Goal: Task Accomplishment & Management: Complete application form

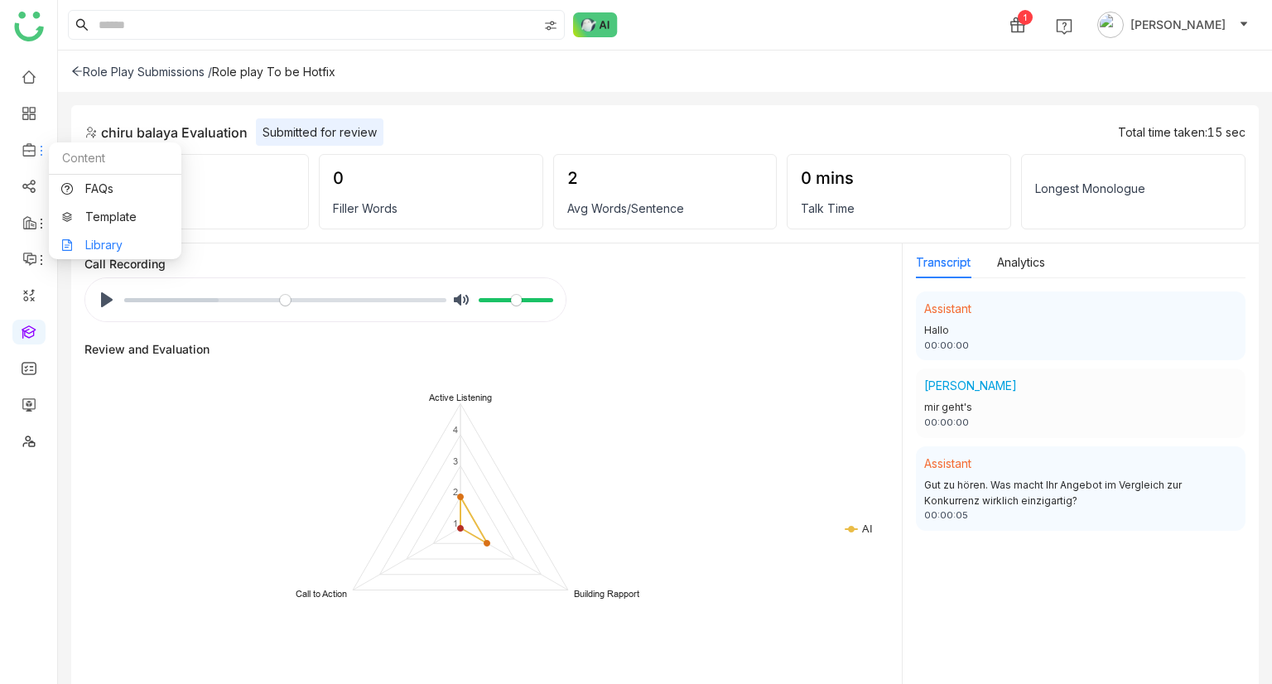
click at [109, 251] on link "Library" at bounding box center [115, 245] width 108 height 12
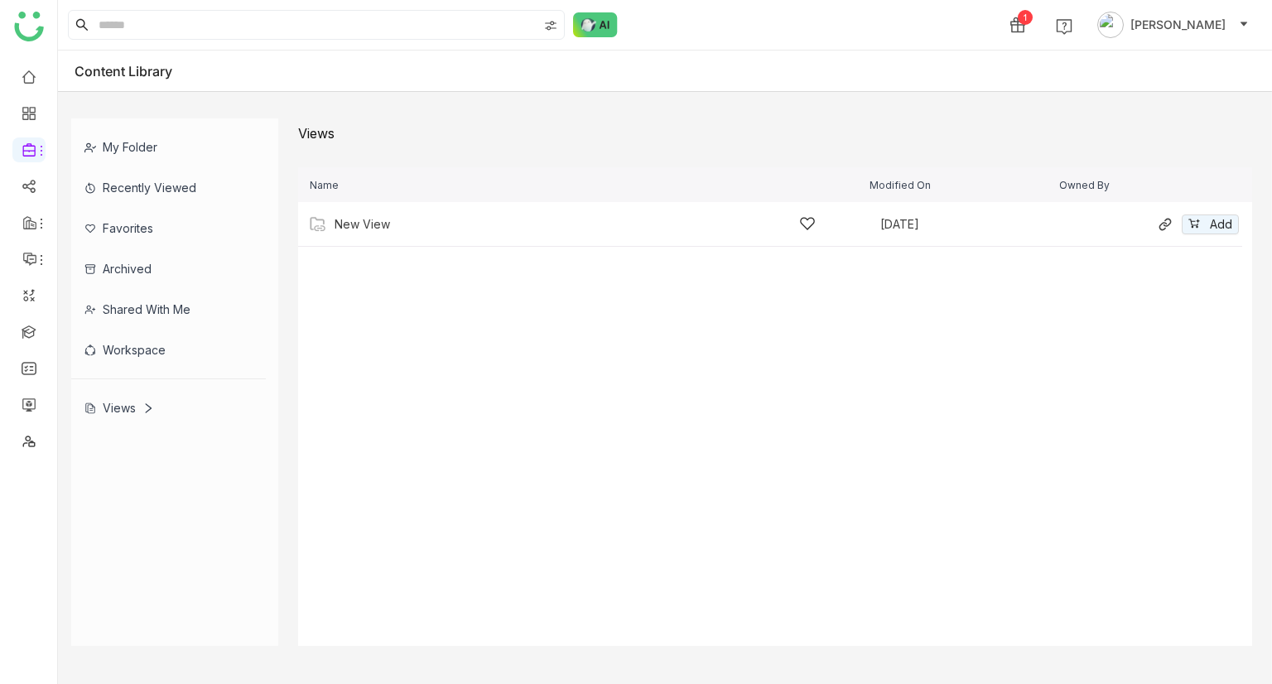
click at [320, 223] on img at bounding box center [318, 224] width 17 height 17
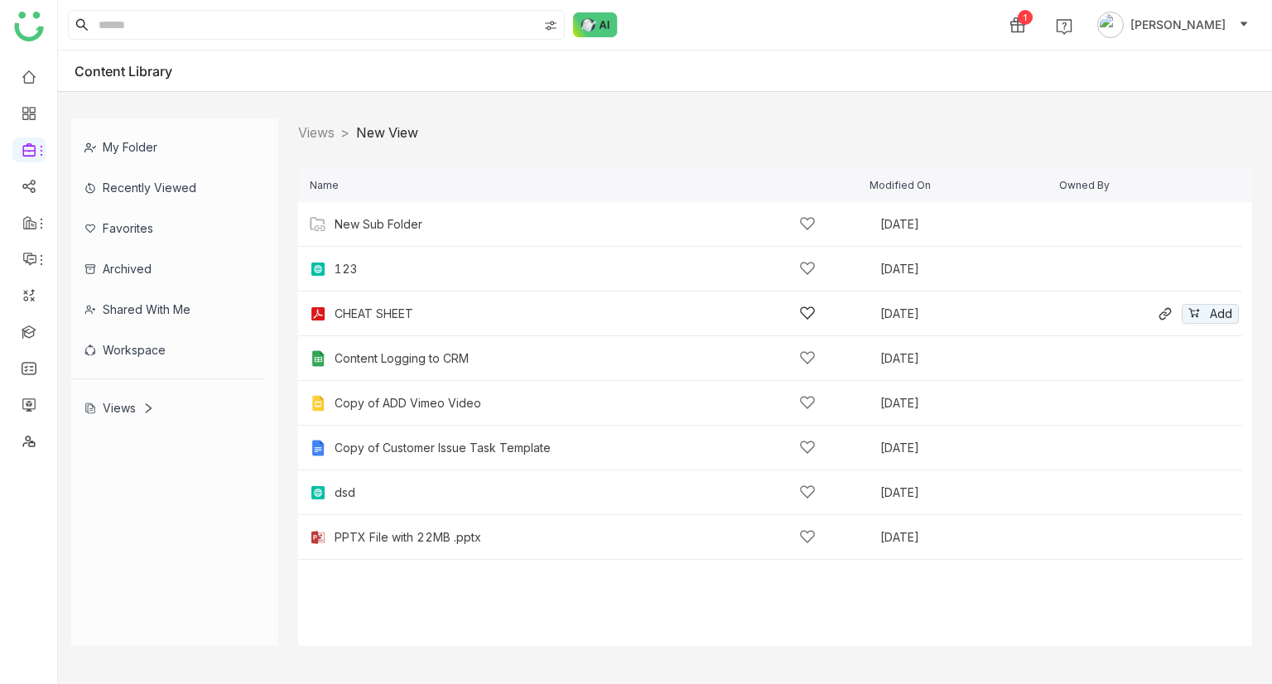
click at [417, 309] on div "CHEAT SHEET" at bounding box center [575, 313] width 481 height 17
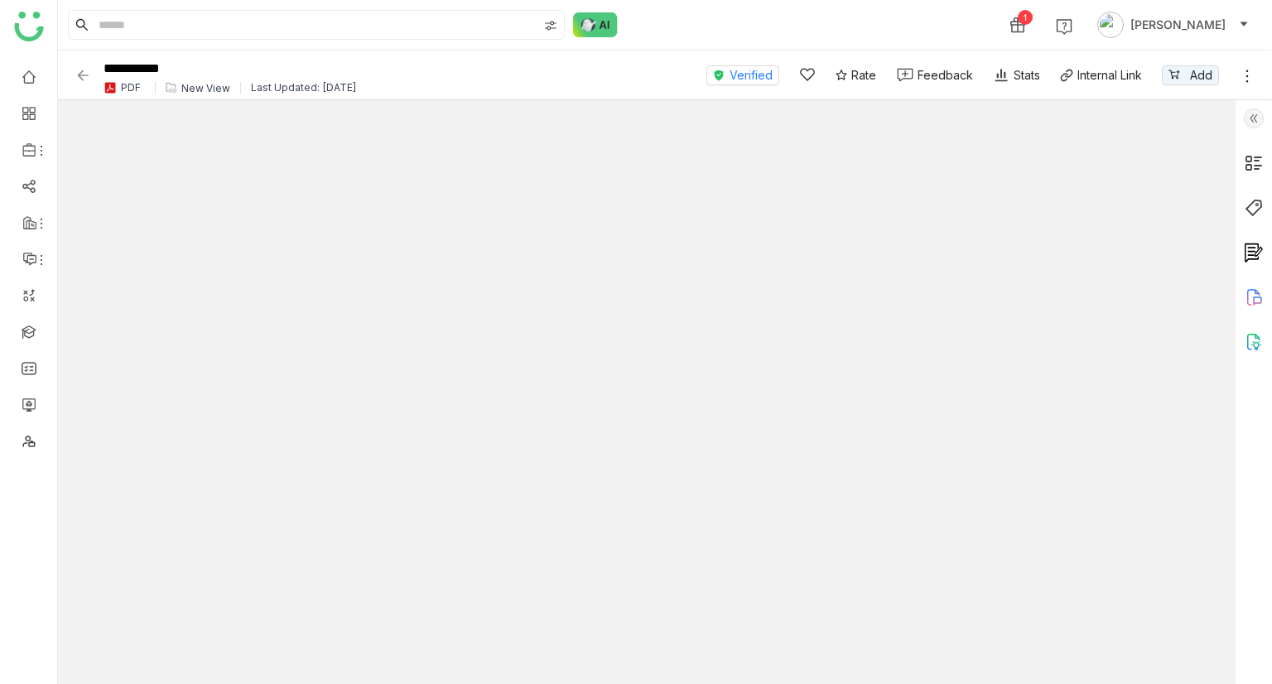
click at [1254, 117] on img at bounding box center [1254, 118] width 20 height 20
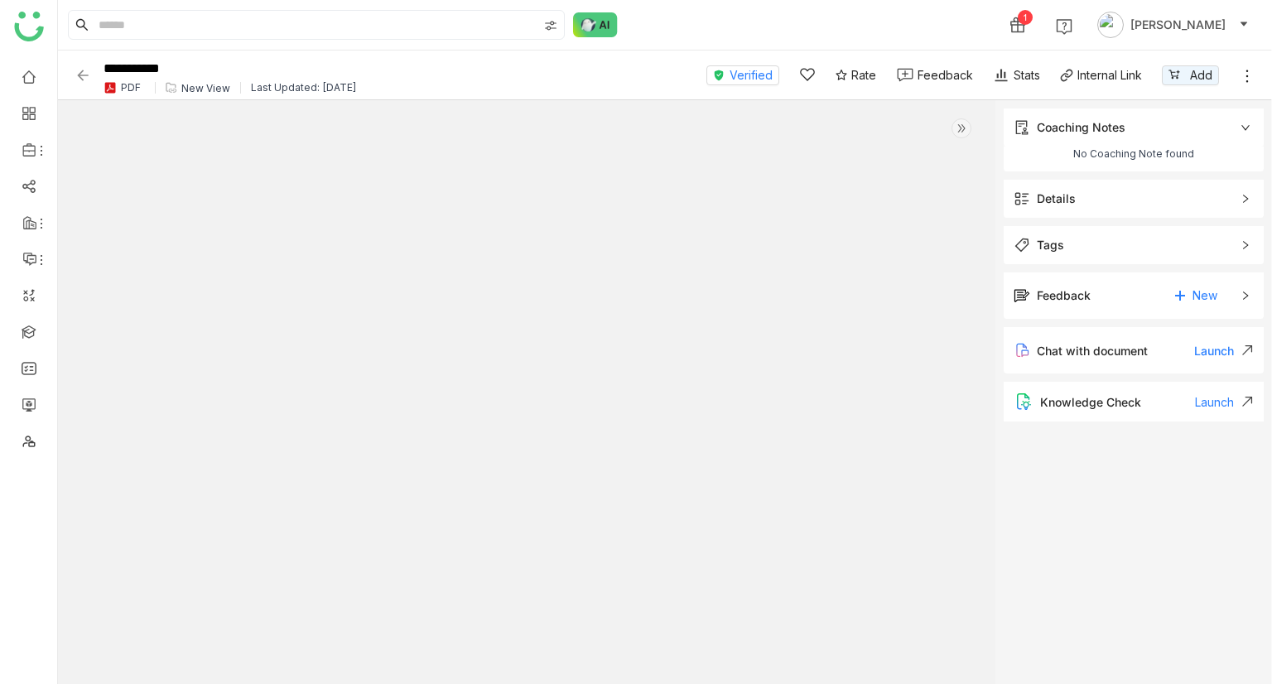
click at [1205, 195] on span "Details" at bounding box center [1122, 199] width 217 height 18
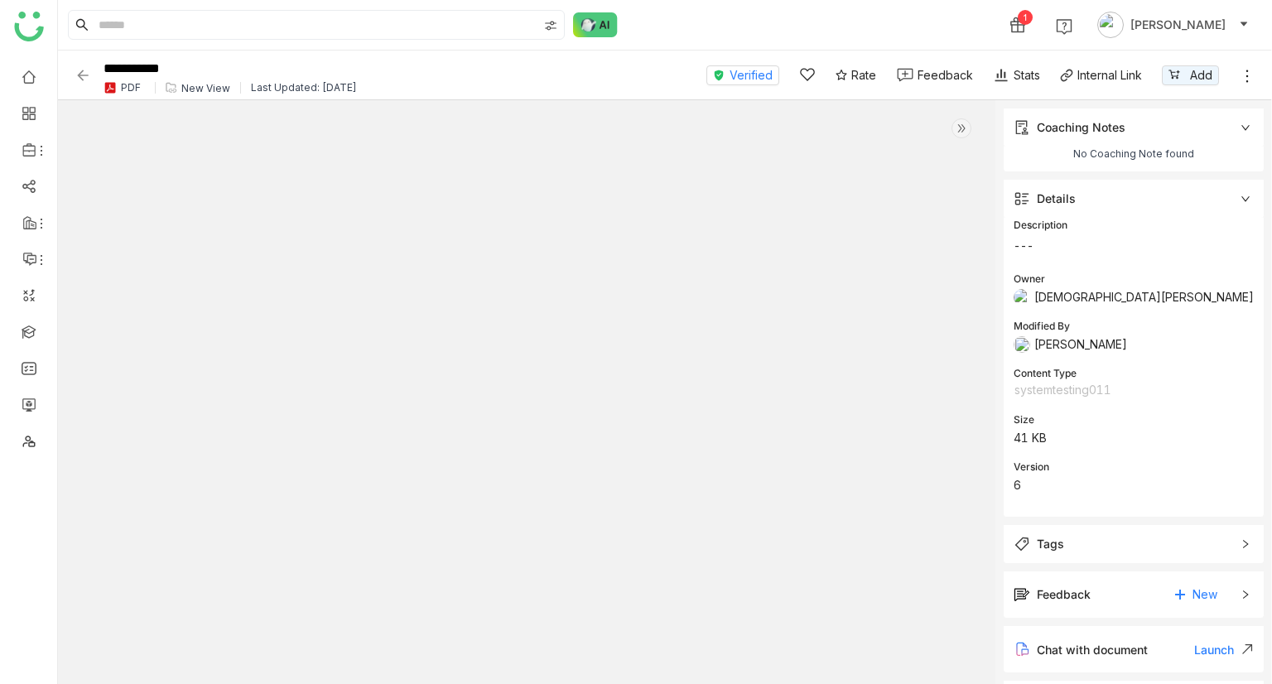
click at [1205, 195] on span "Details" at bounding box center [1122, 199] width 217 height 18
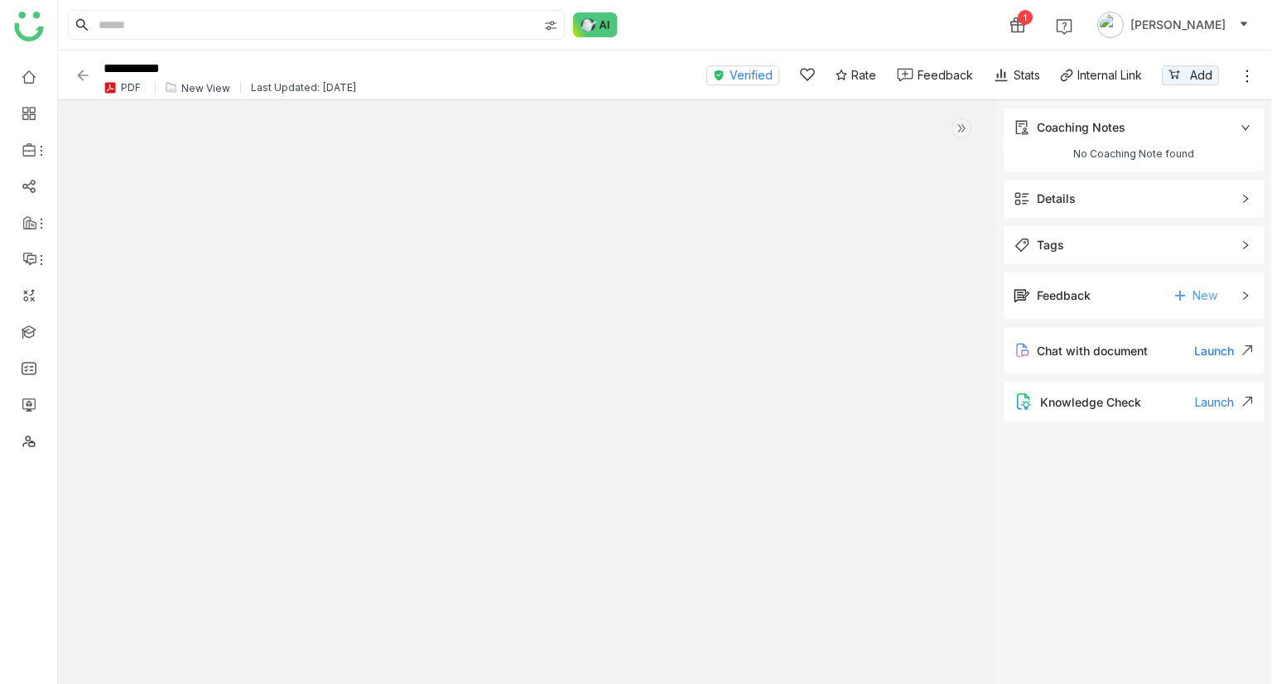
click at [1211, 288] on span "New" at bounding box center [1204, 295] width 25 height 25
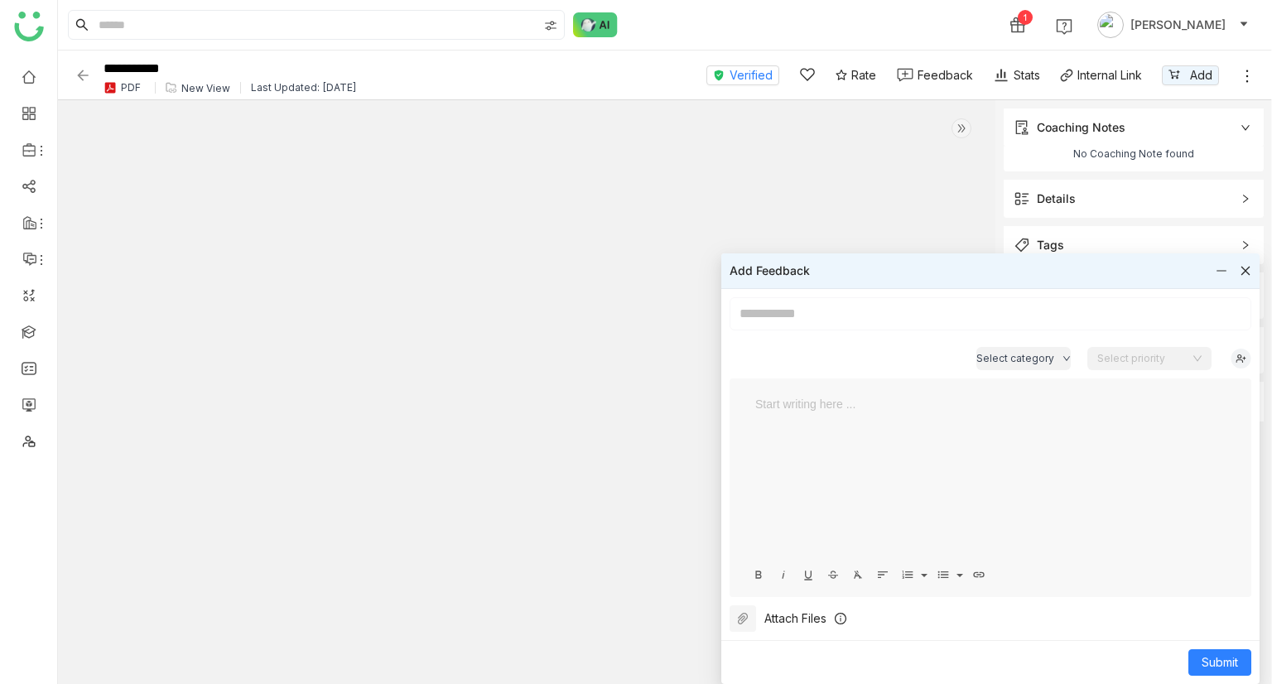
click at [841, 322] on input at bounding box center [991, 313] width 522 height 33
type input "***"
click at [831, 405] on div at bounding box center [990, 404] width 470 height 18
click at [1232, 659] on span "Submit" at bounding box center [1220, 662] width 36 height 18
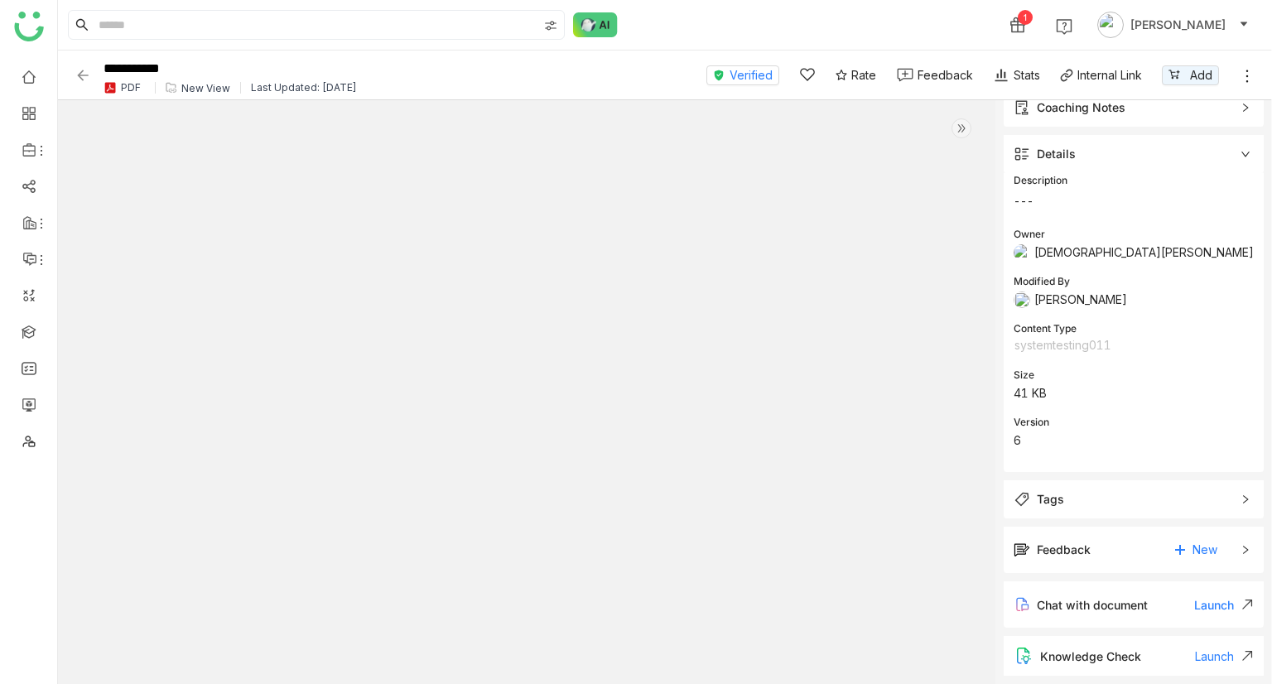
click at [1059, 567] on div "Feedback New" at bounding box center [1134, 550] width 260 height 46
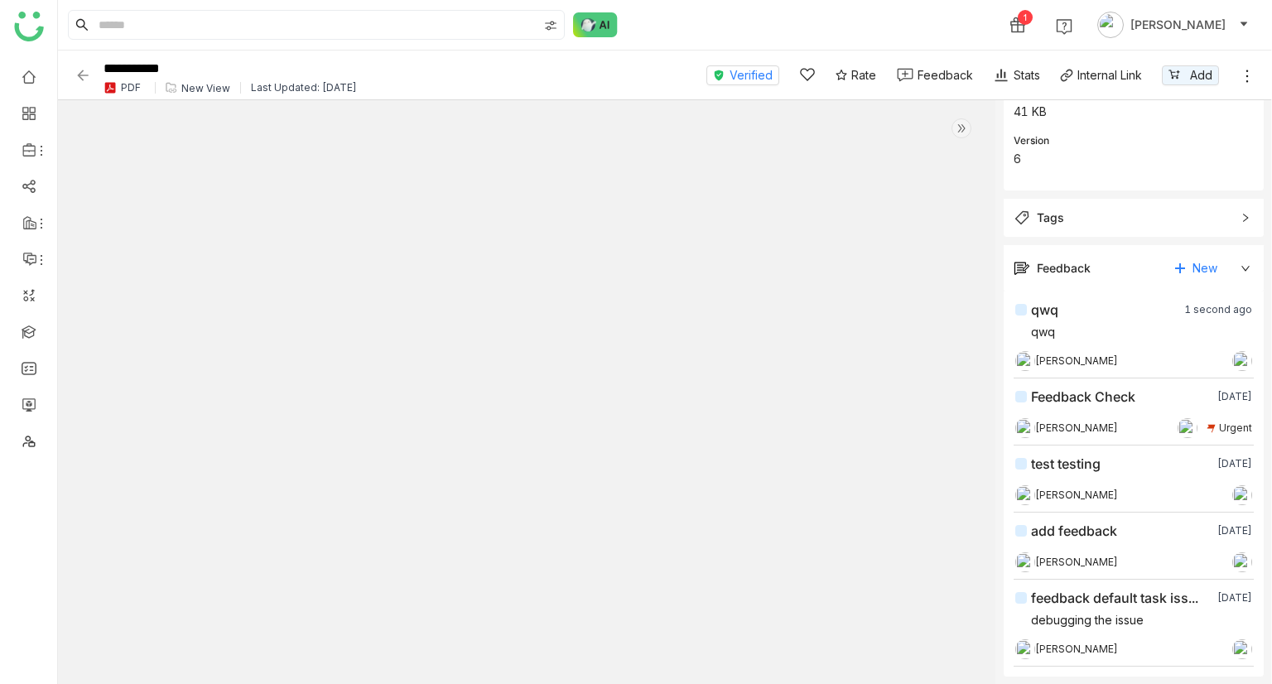
scroll to position [404, 0]
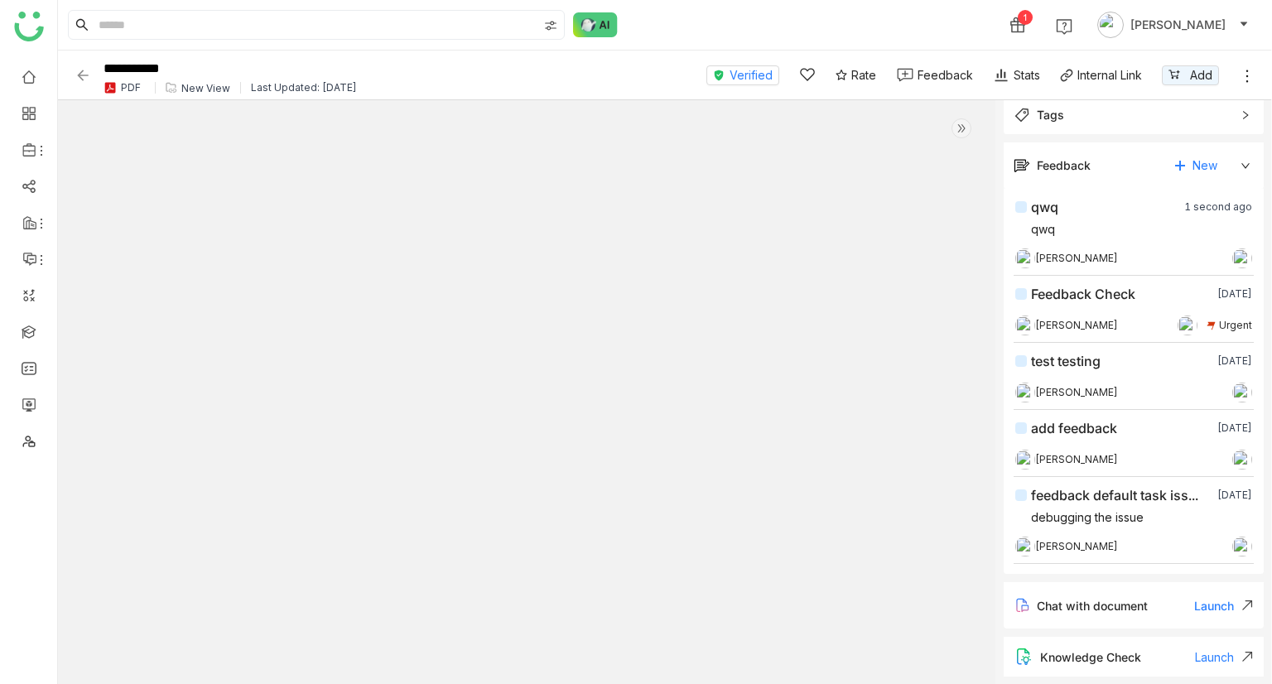
click at [858, 66] on span "Rate" at bounding box center [863, 74] width 25 height 17
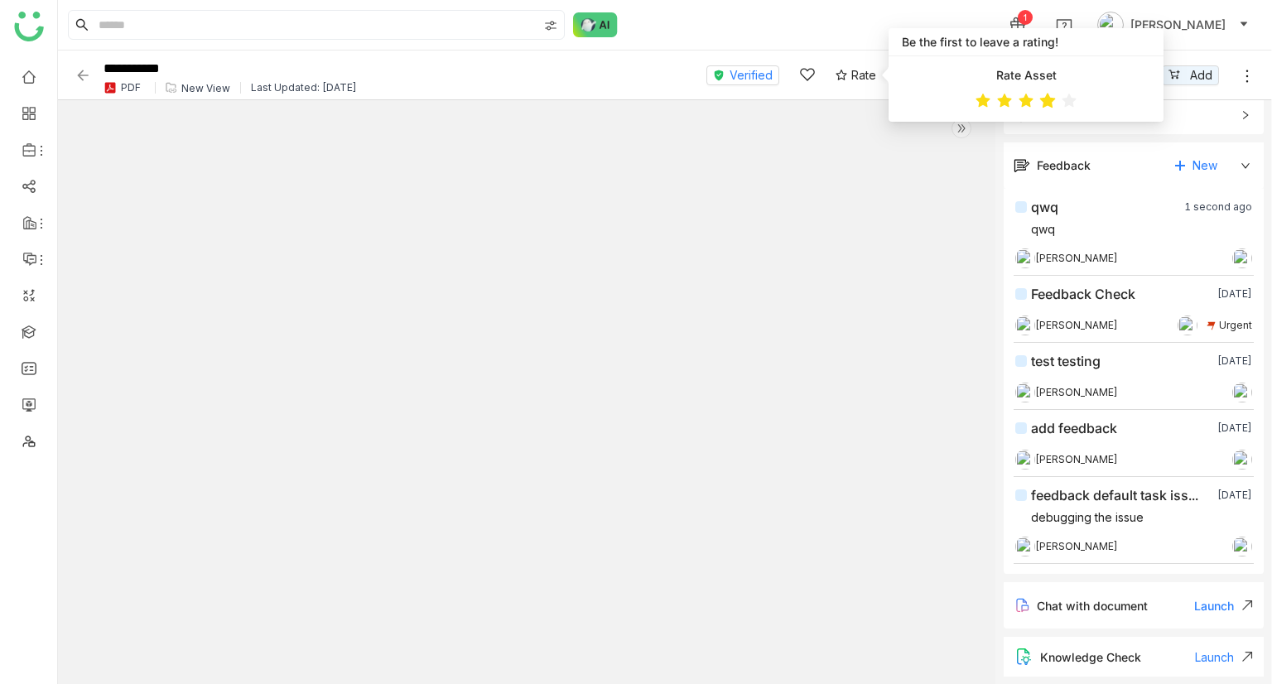
click at [1048, 104] on icon at bounding box center [1048, 100] width 16 height 15
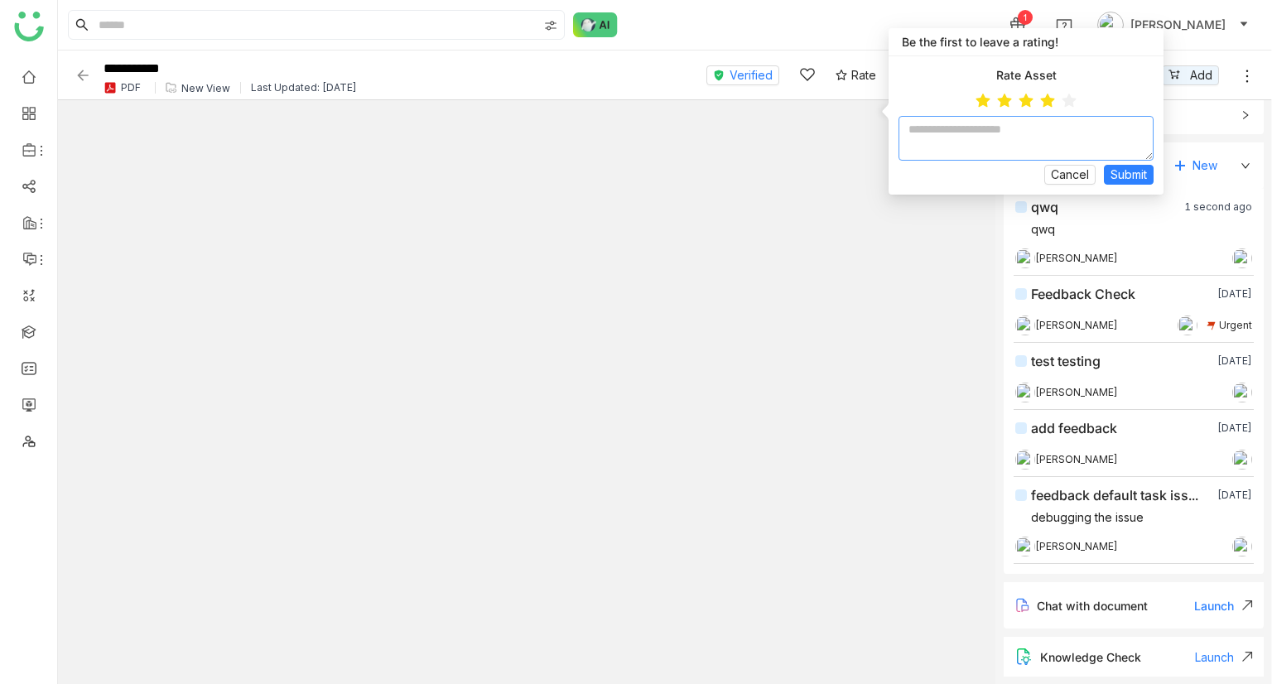
click at [1047, 132] on textarea at bounding box center [1025, 138] width 255 height 45
type textarea "**"
click at [1126, 175] on span "Submit" at bounding box center [1128, 175] width 36 height 18
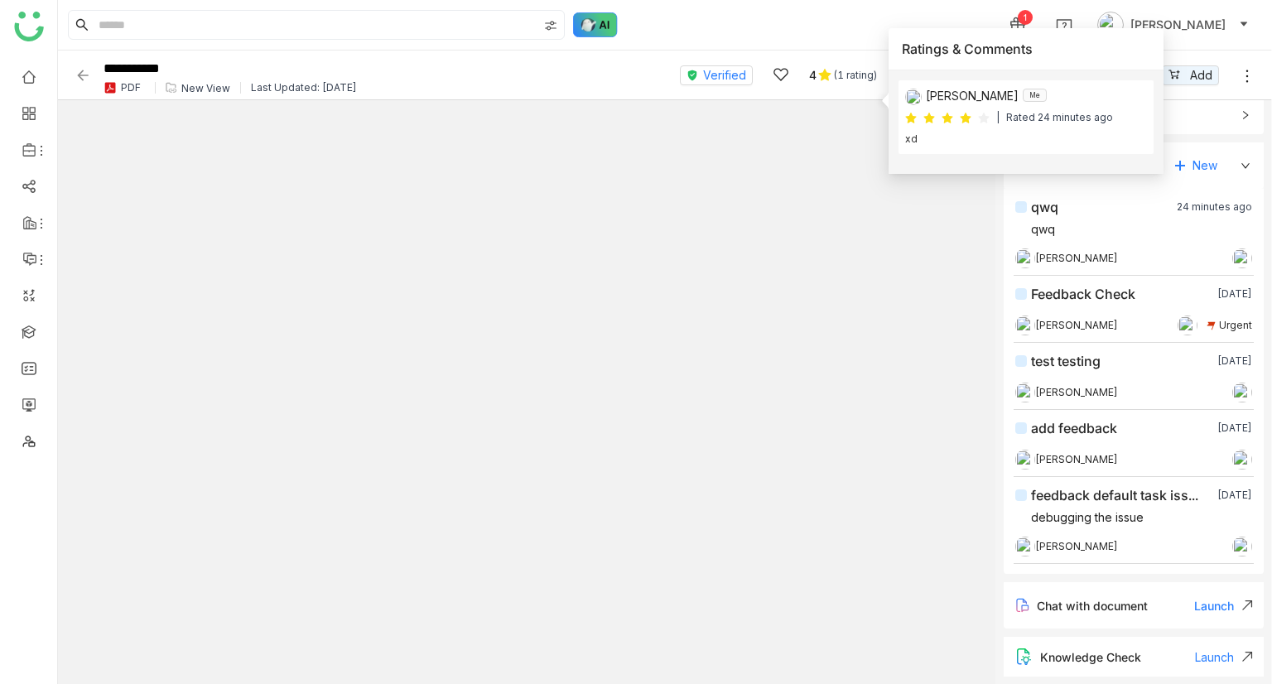
click at [601, 26] on img at bounding box center [595, 24] width 45 height 25
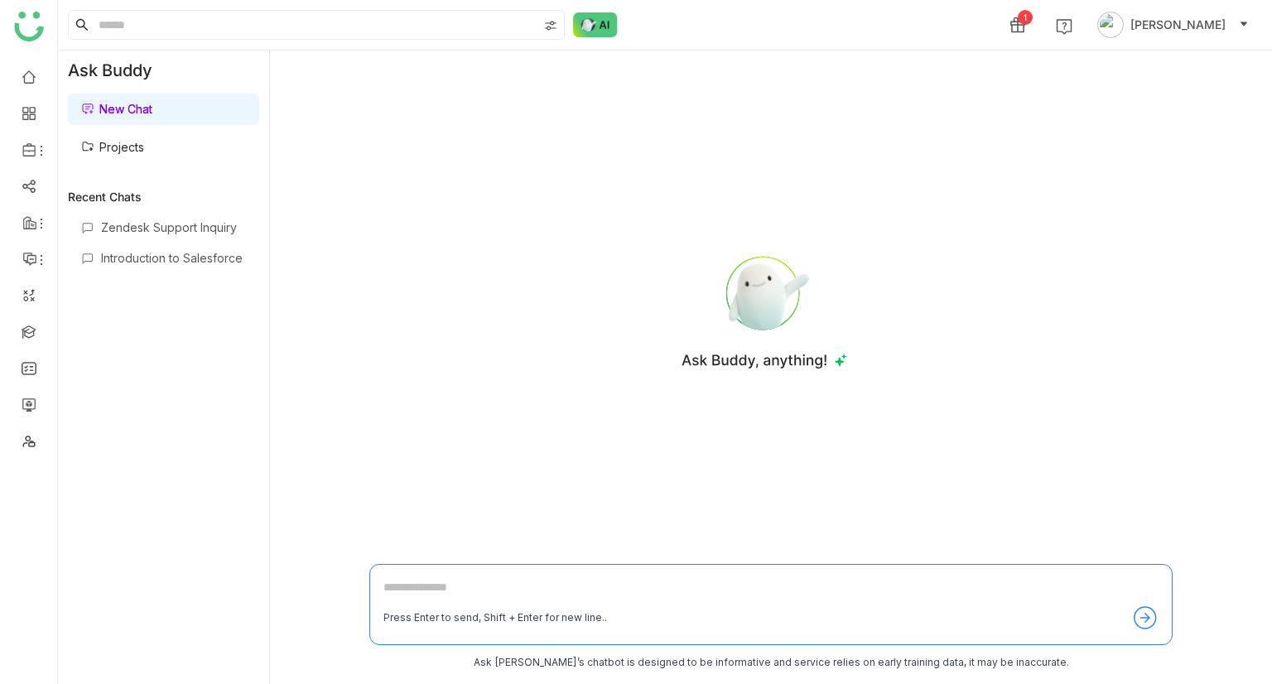
click at [462, 582] on textarea at bounding box center [770, 591] width 775 height 26
type textarea "********"
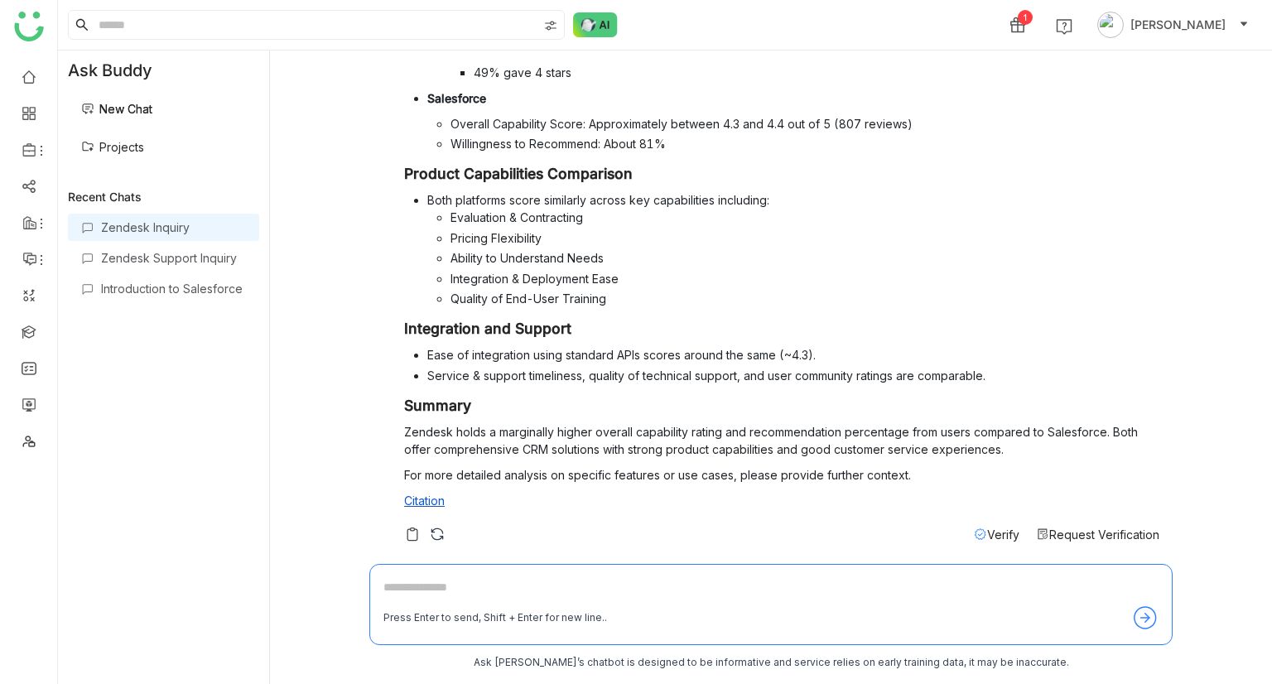
scroll to position [217, 0]
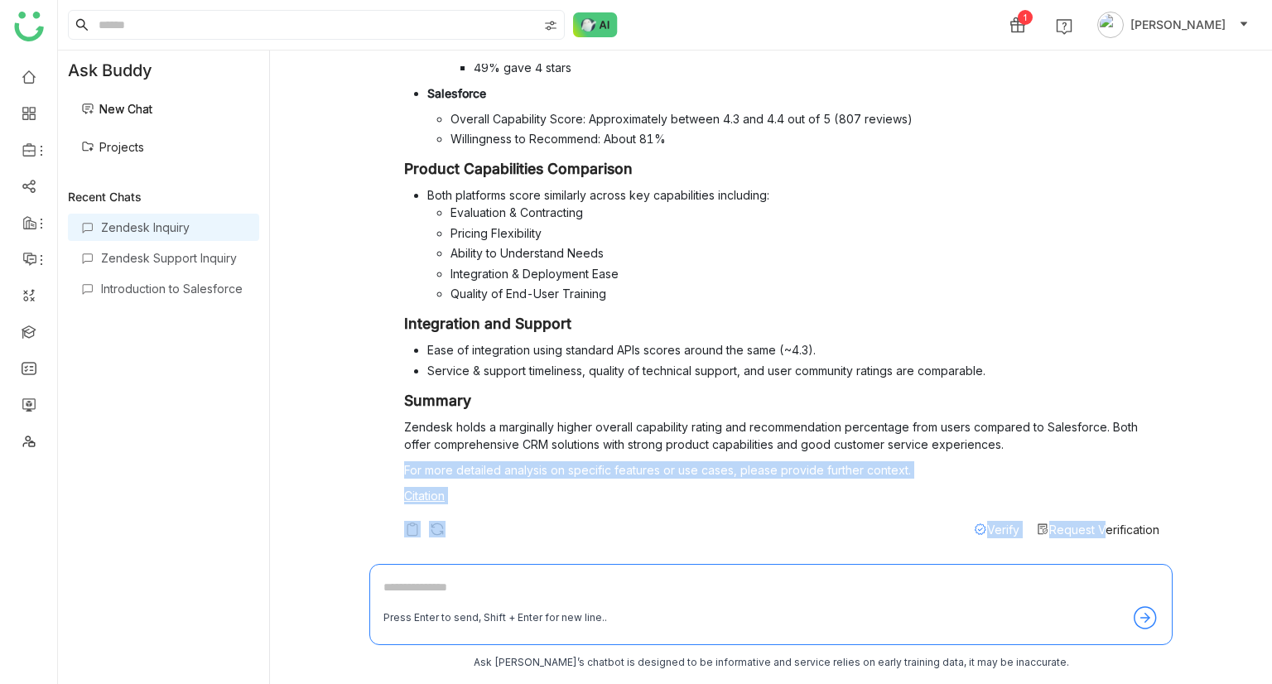
drag, startPoint x: 1087, startPoint y: 523, endPoint x: 1043, endPoint y: 287, distance: 240.9
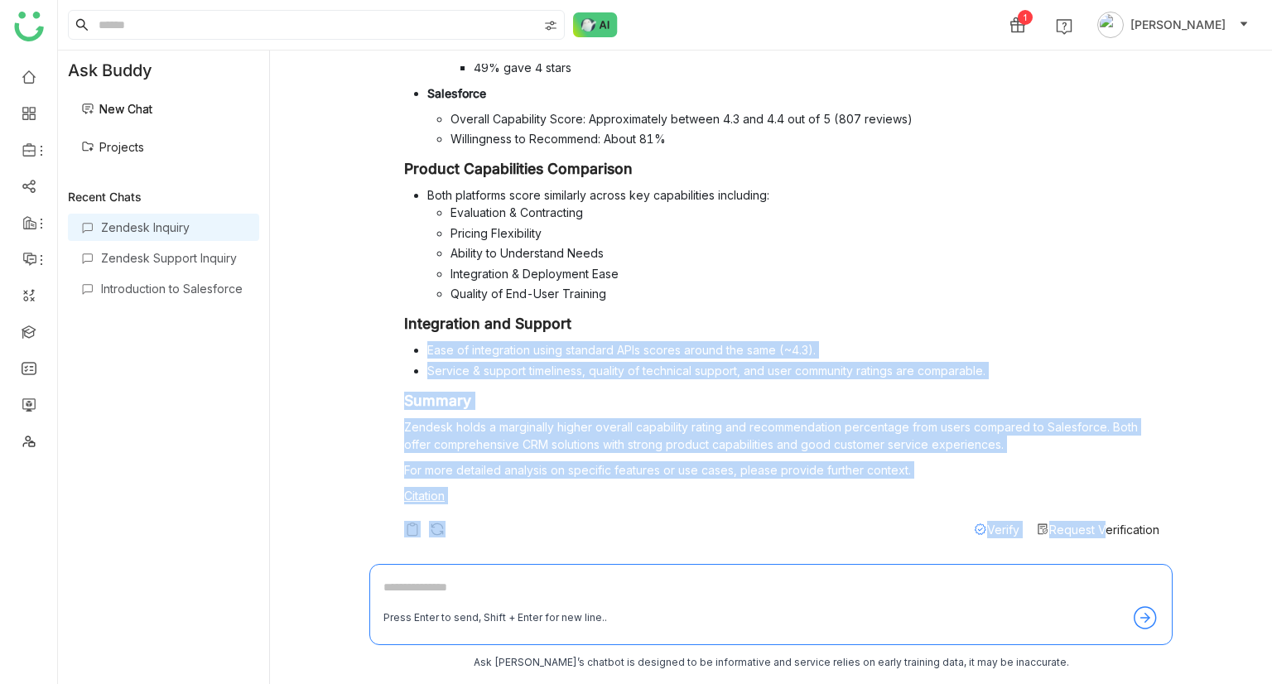
click at [1122, 332] on div "Zendesk vs Salesforce Overall Ratings and Customer Feedback Zendesk Overall Cap…" at bounding box center [781, 213] width 755 height 650
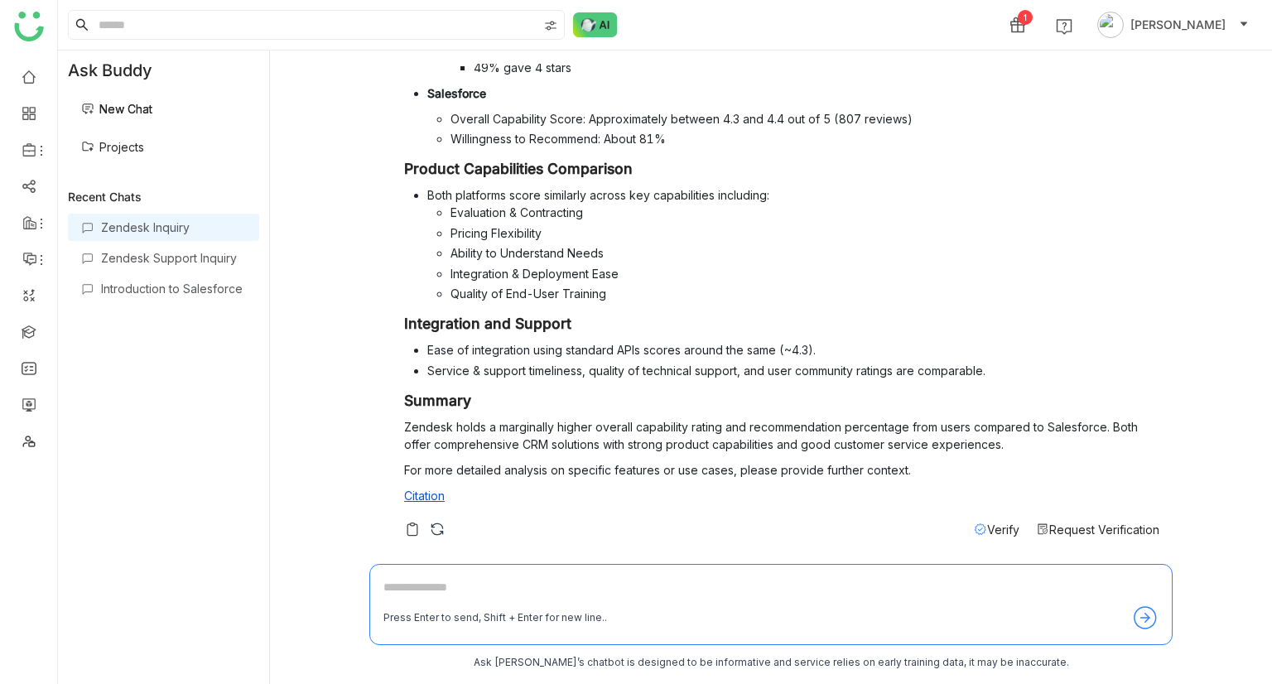
click at [1096, 527] on span "Request Verification" at bounding box center [1104, 530] width 110 height 14
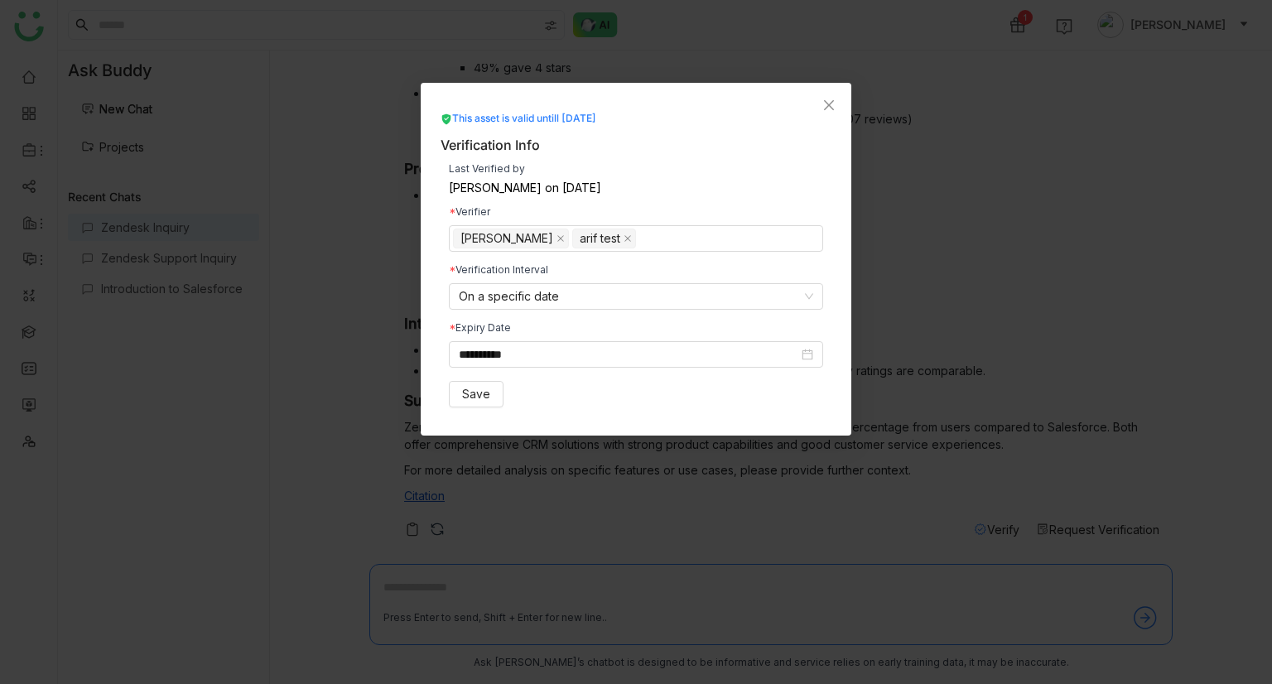
click at [556, 231] on span at bounding box center [560, 238] width 8 height 18
click at [503, 240] on nz-select-item "arif test" at bounding box center [485, 239] width 64 height 20
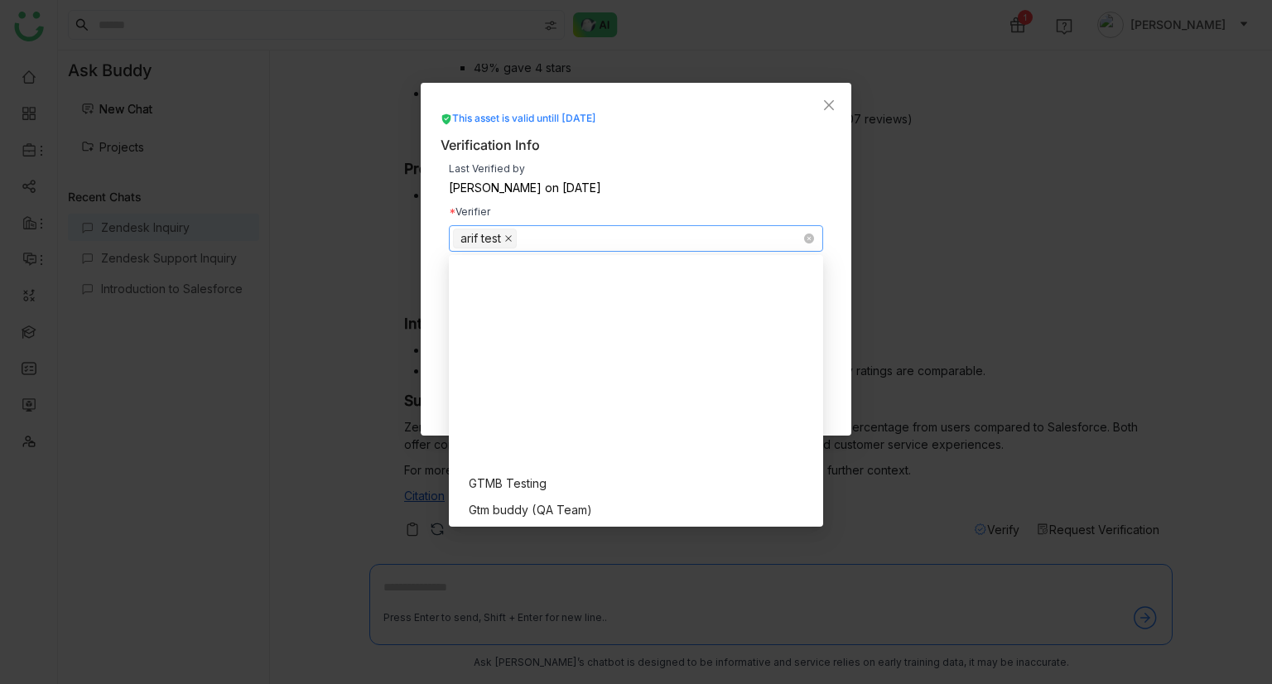
scroll to position [477, 0]
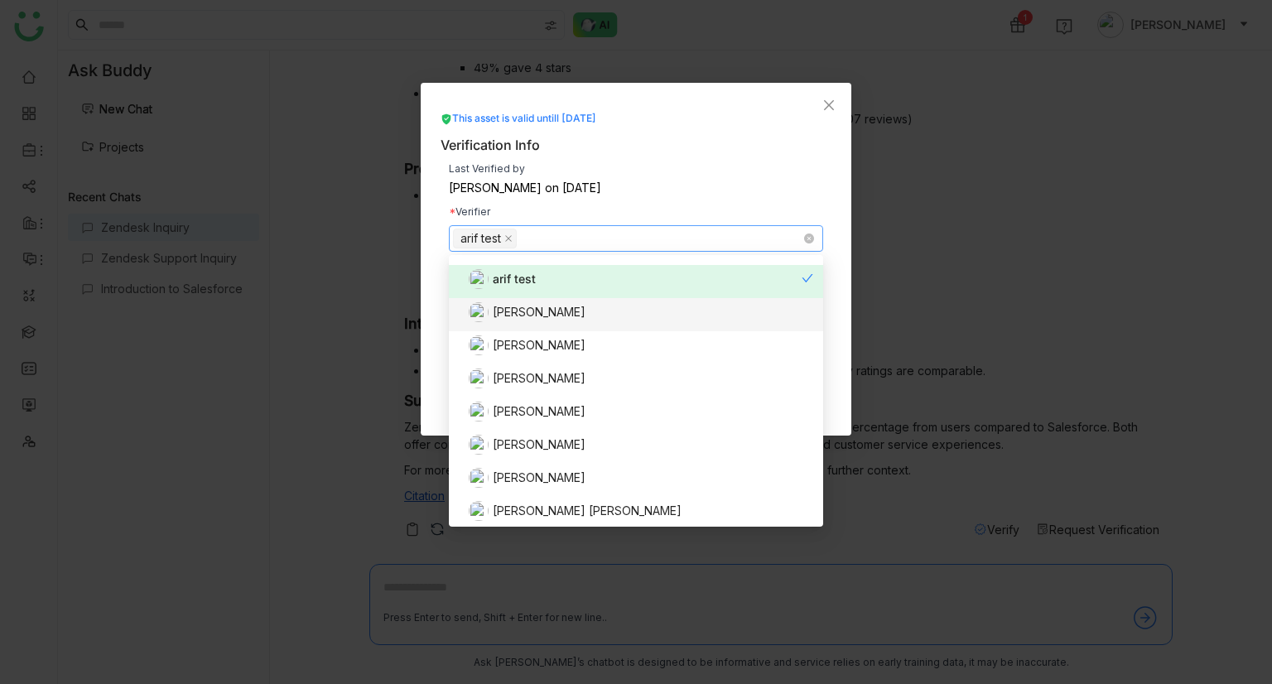
click at [518, 236] on nz-select-top-control "arif test" at bounding box center [636, 238] width 374 height 26
click at [500, 239] on div "arif test" at bounding box center [480, 238] width 41 height 18
click at [509, 236] on icon at bounding box center [508, 238] width 8 height 8
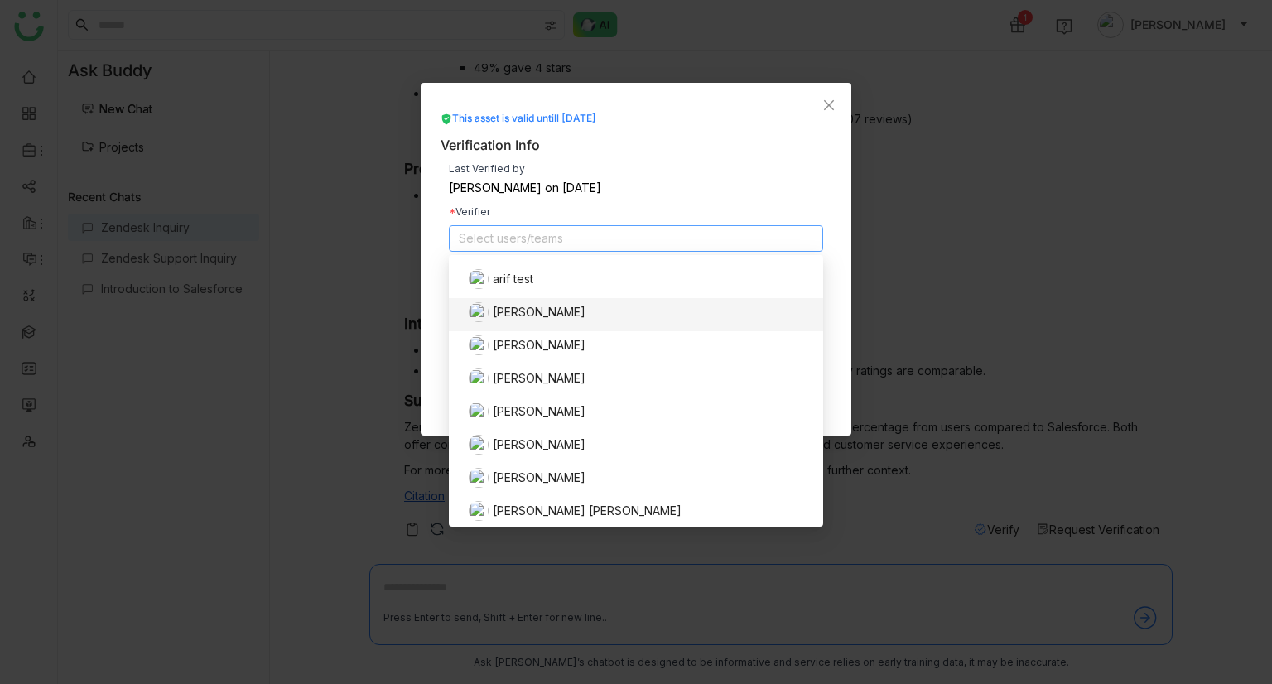
click at [537, 241] on nz-select-top-control "Select users/teams" at bounding box center [636, 238] width 374 height 26
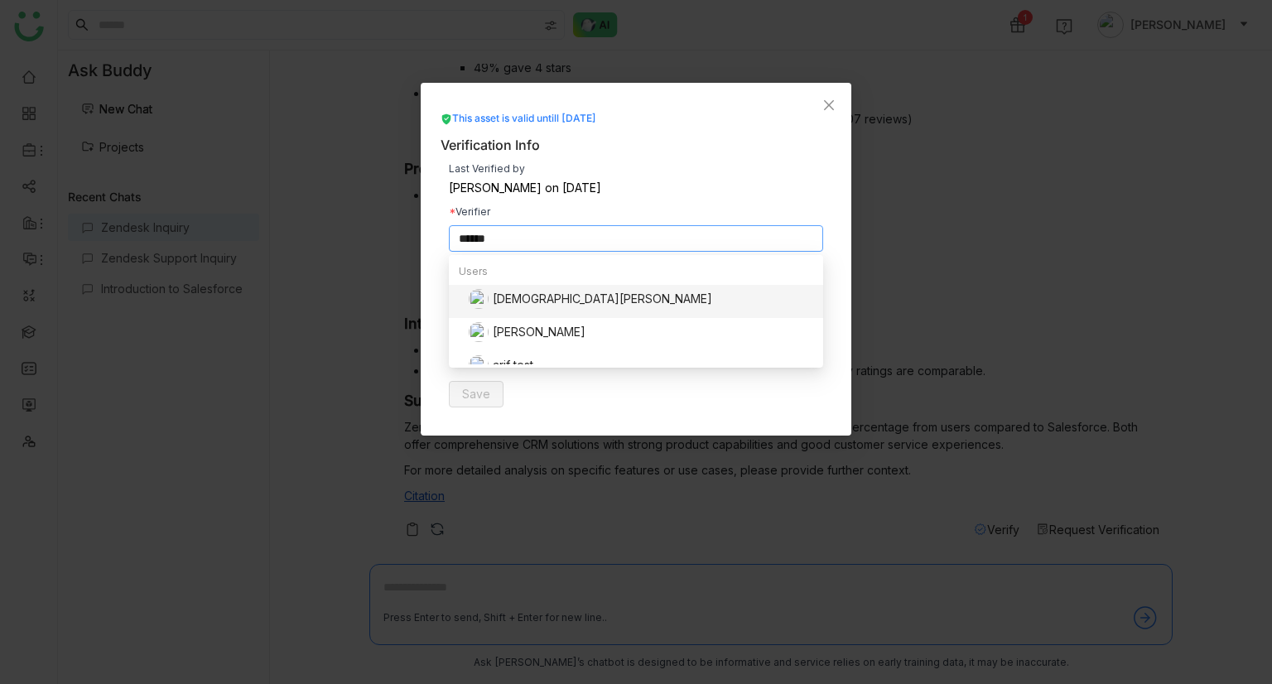
type input "******"
click at [523, 296] on div "[DEMOGRAPHIC_DATA][PERSON_NAME]" at bounding box center [641, 299] width 344 height 20
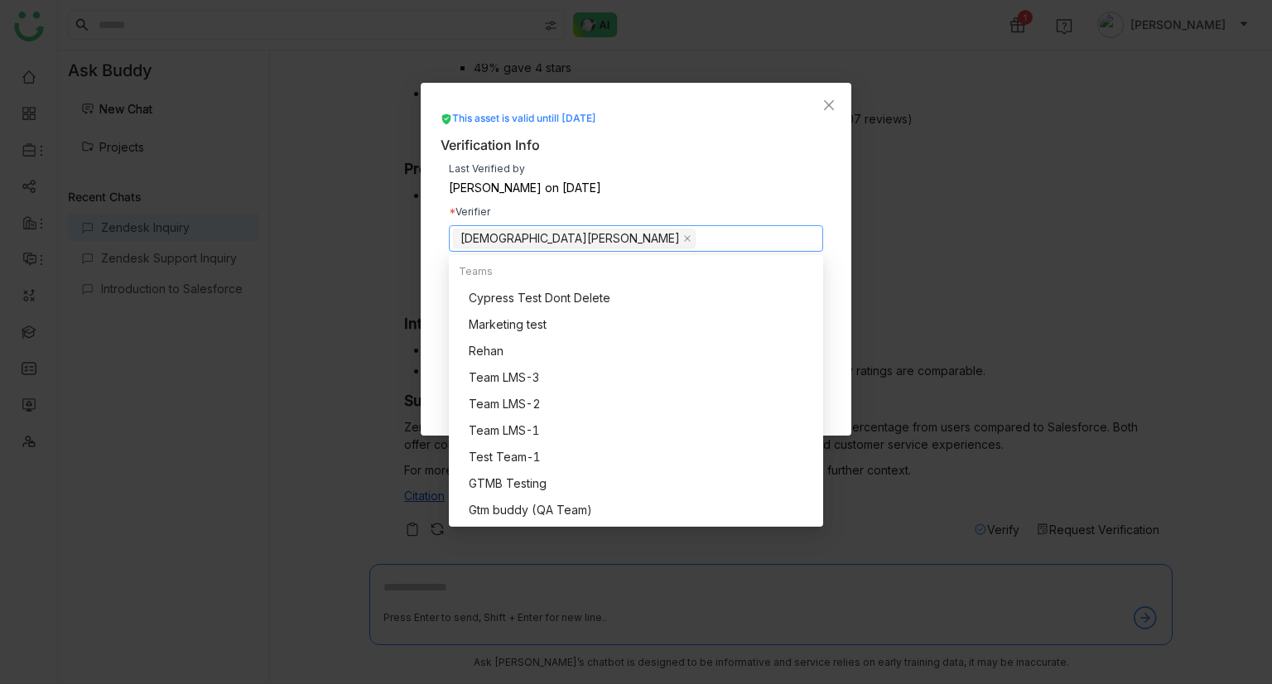
click at [666, 171] on div "Last Verified by" at bounding box center [636, 169] width 374 height 10
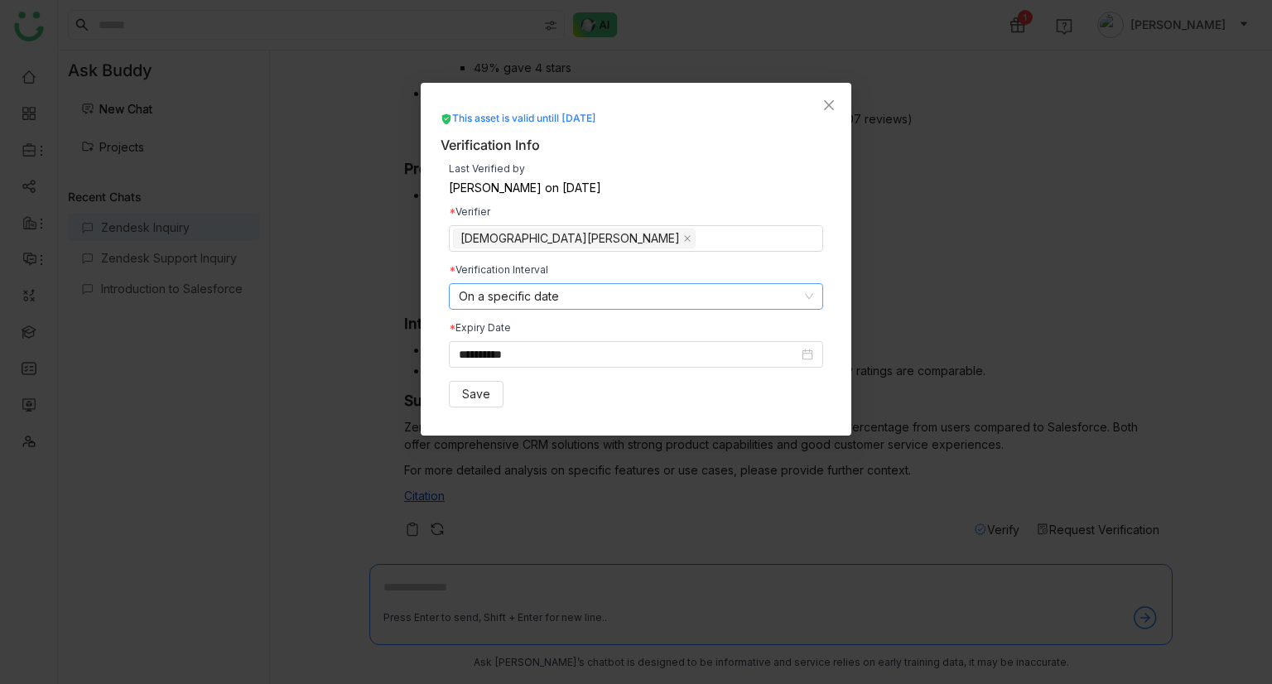
click at [545, 294] on nz-select-item "On a specific date" at bounding box center [636, 296] width 354 height 25
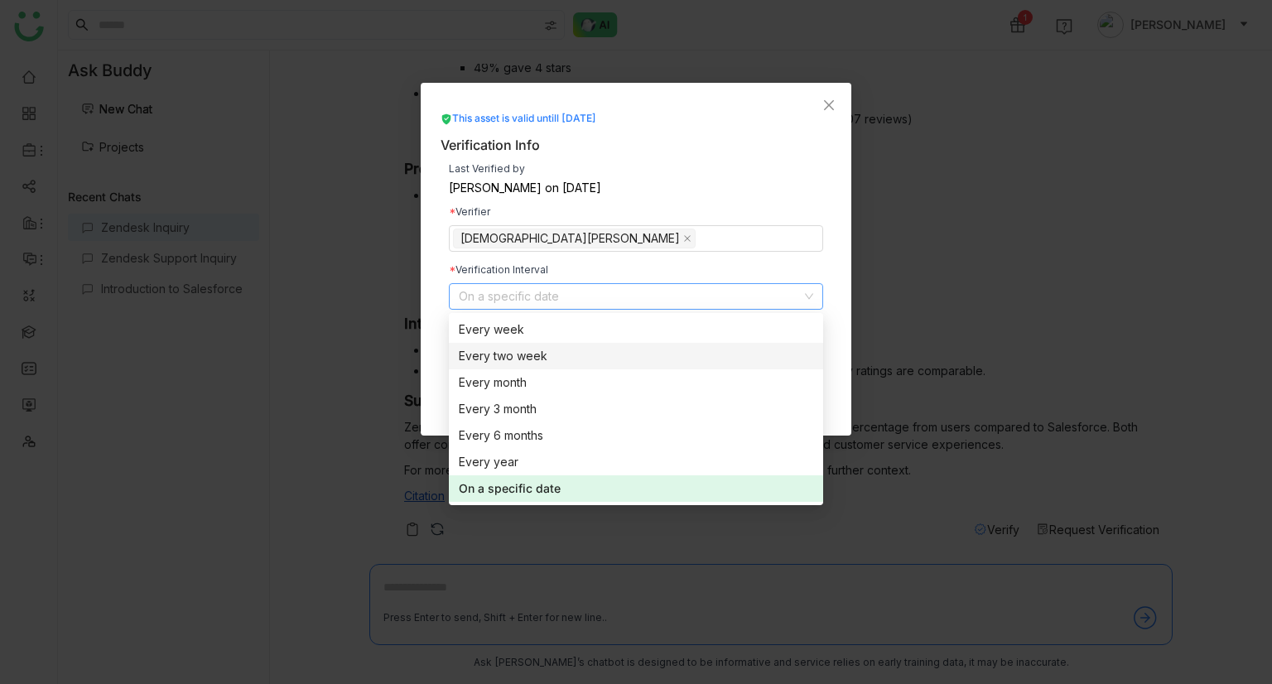
click at [500, 360] on div "Every two week" at bounding box center [636, 356] width 354 height 18
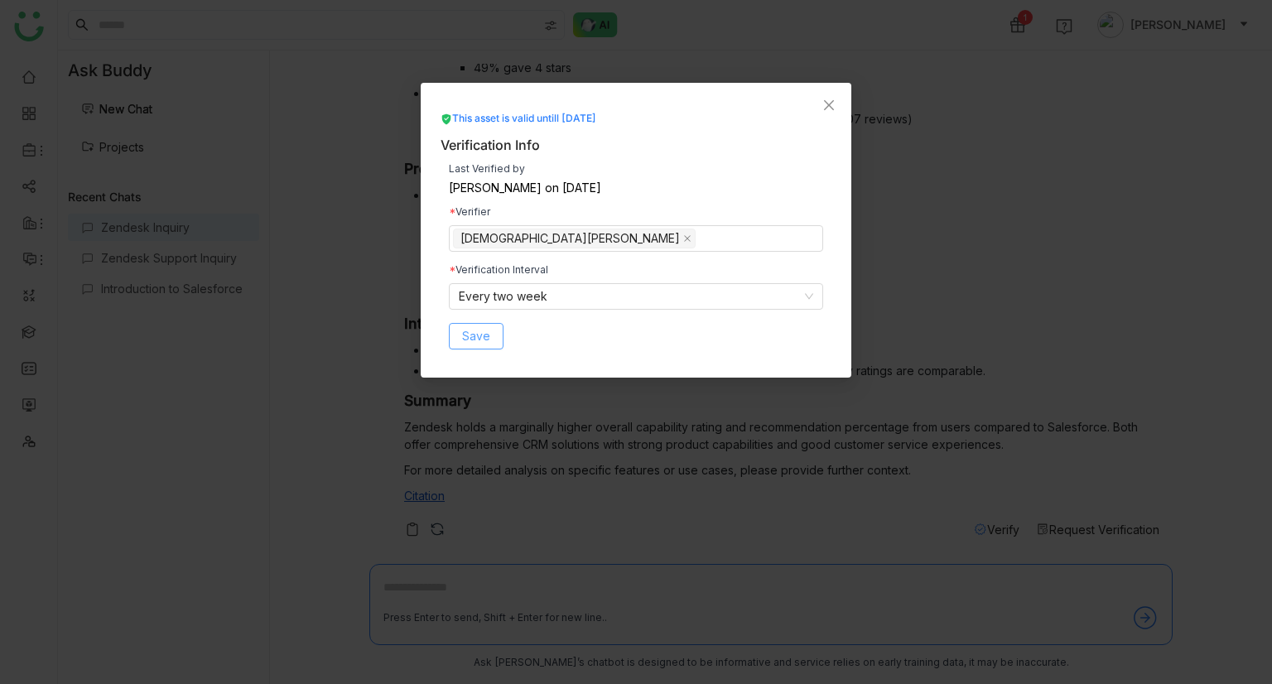
click at [472, 339] on span "Save" at bounding box center [476, 336] width 28 height 18
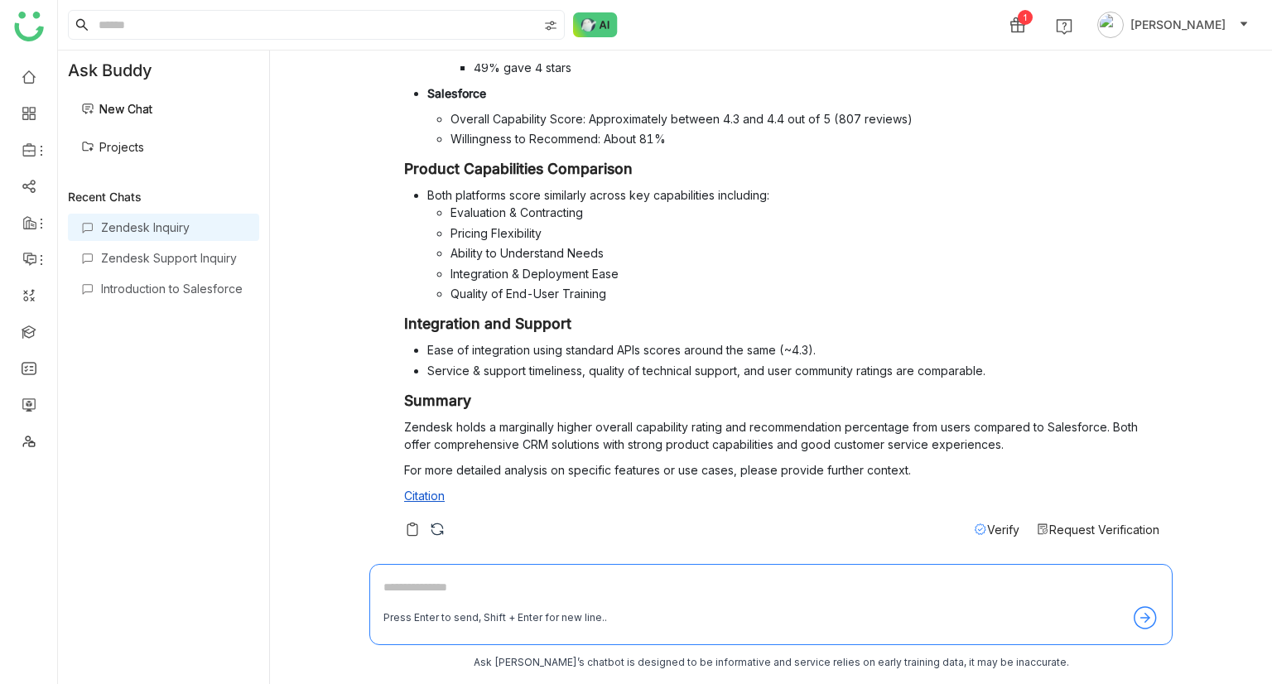
click at [987, 531] on span "Verify" at bounding box center [1003, 530] width 32 height 14
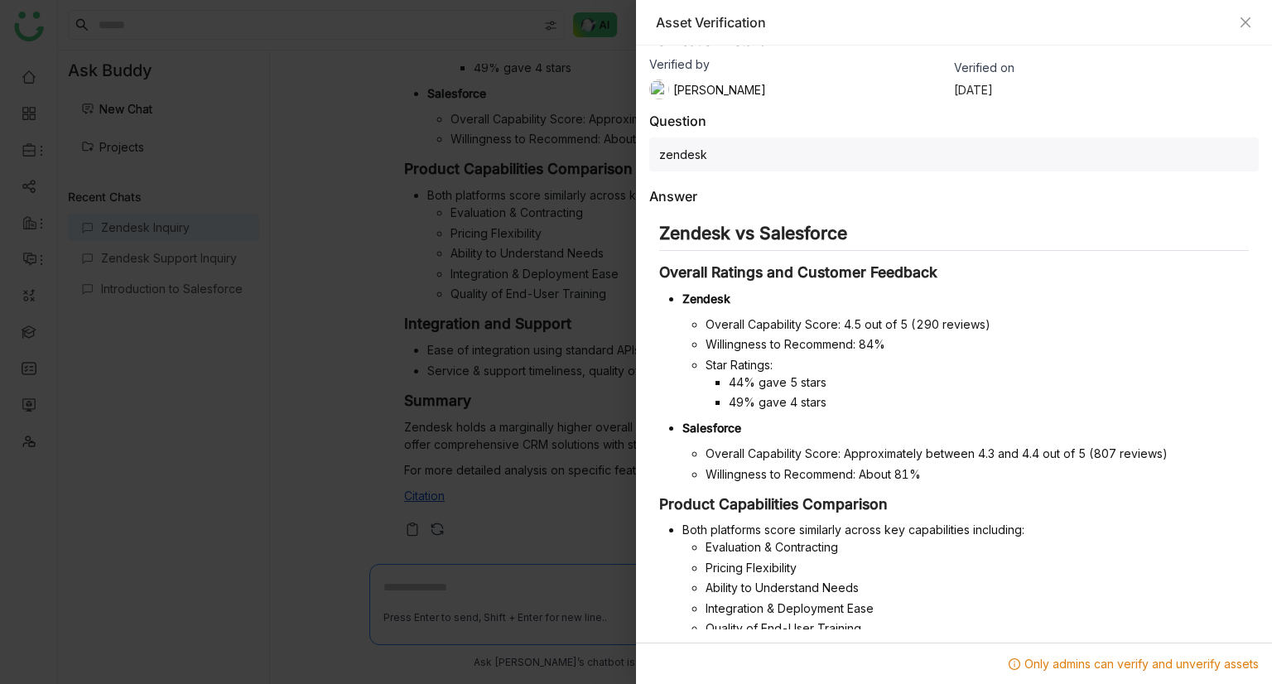
scroll to position [434, 0]
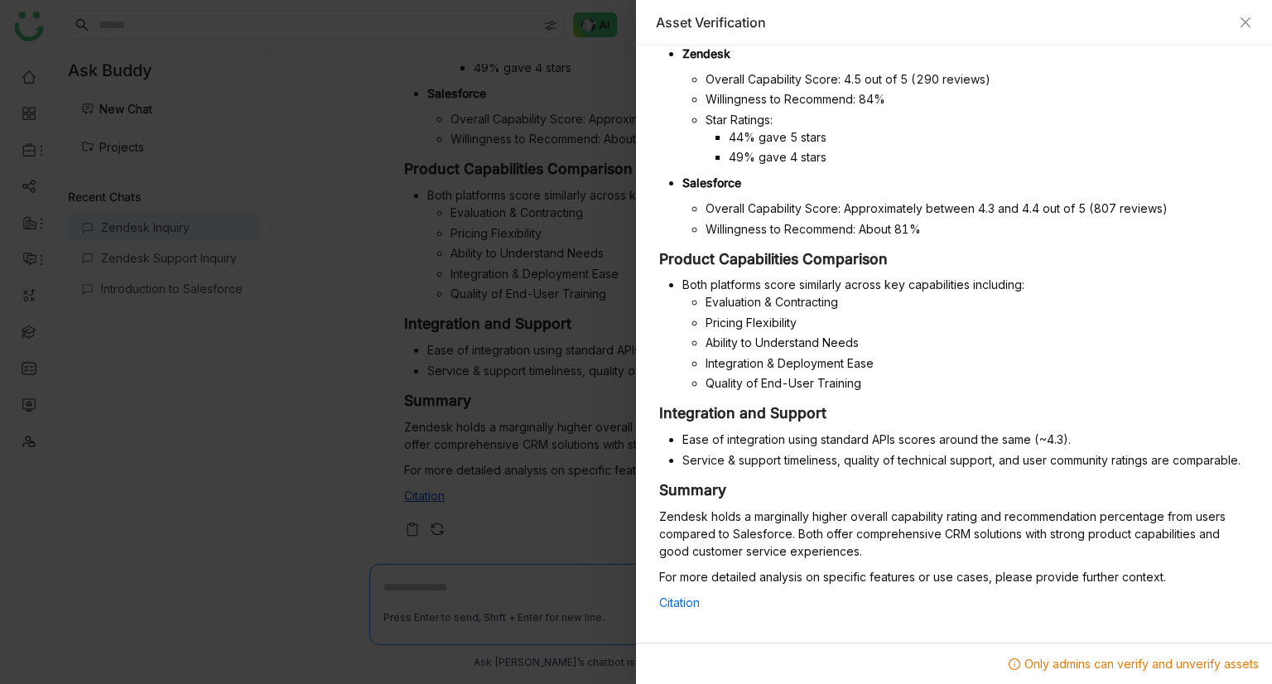
click at [1207, 593] on div "Zendesk vs Salesforce Overall Ratings and Customer Feedback Zendesk Overall Cap…" at bounding box center [953, 299] width 609 height 662
click at [1113, 547] on p "Zendesk holds a marginally higher overall capability rating and recommendation …" at bounding box center [954, 534] width 590 height 52
click at [865, 374] on li "Quality of End-User Training" at bounding box center [977, 382] width 543 height 17
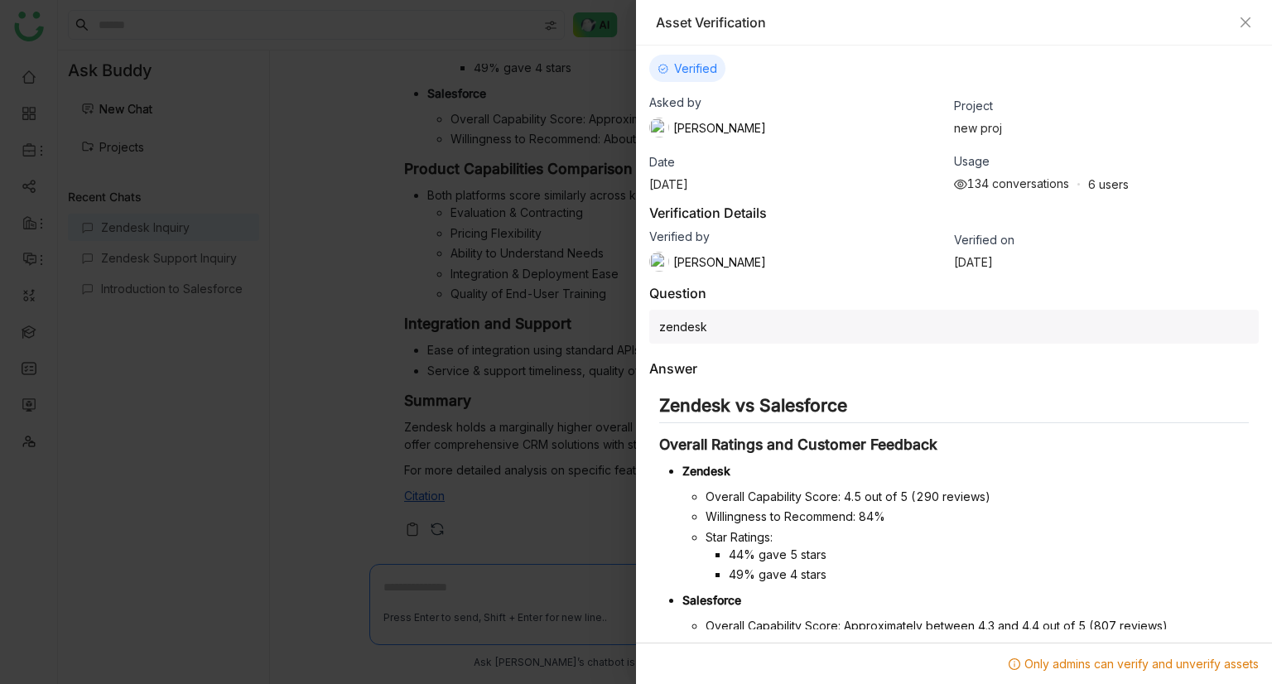
scroll to position [0, 0]
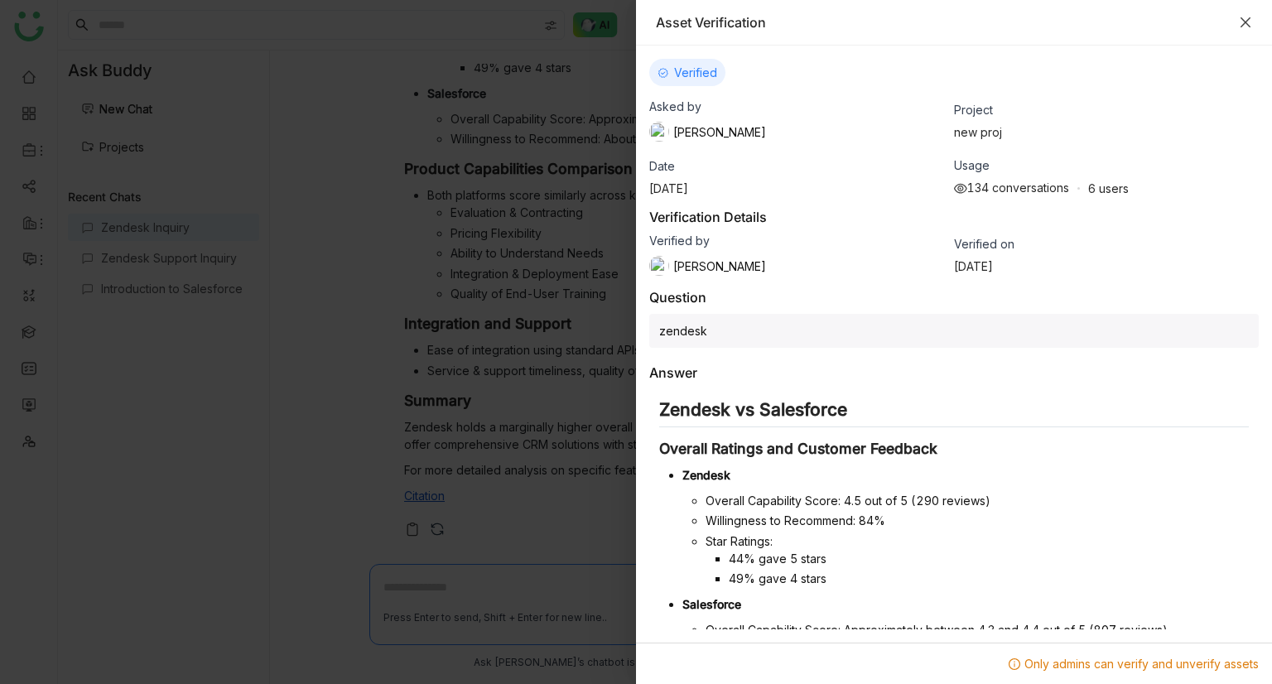
click at [1247, 19] on icon "Close" at bounding box center [1245, 22] width 10 height 10
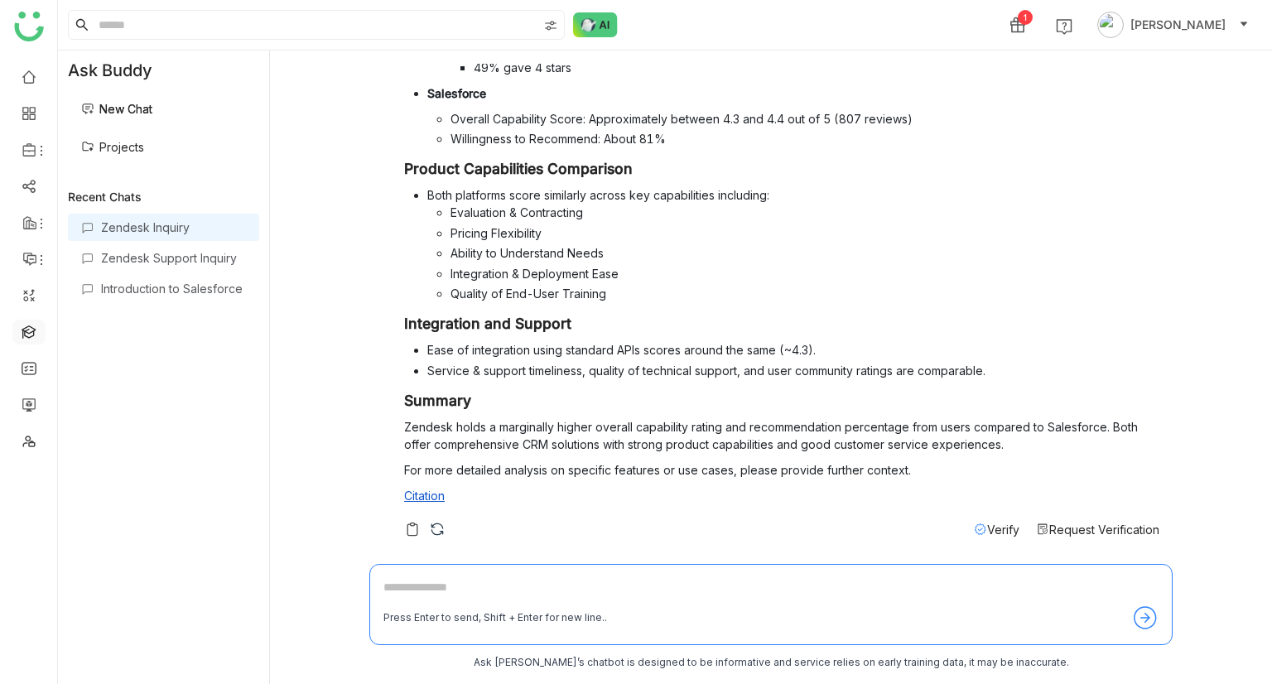
click at [22, 336] on link at bounding box center [29, 331] width 15 height 14
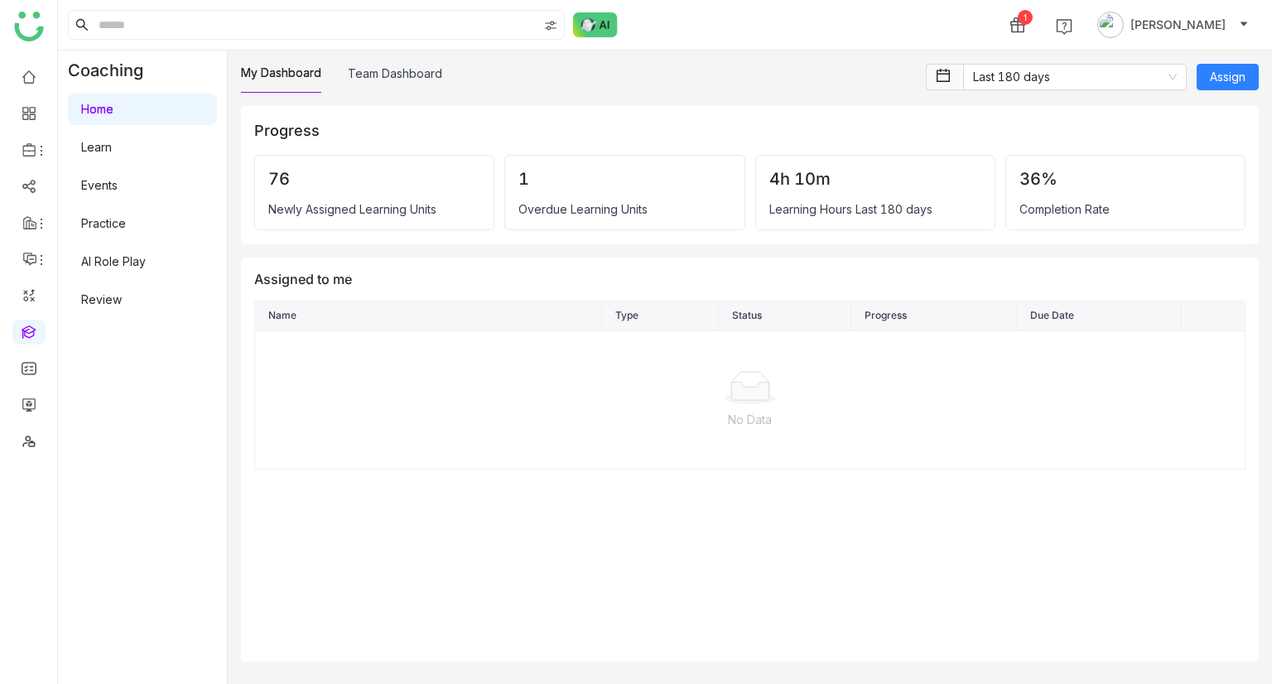
click at [112, 153] on link "Learn" at bounding box center [96, 147] width 31 height 14
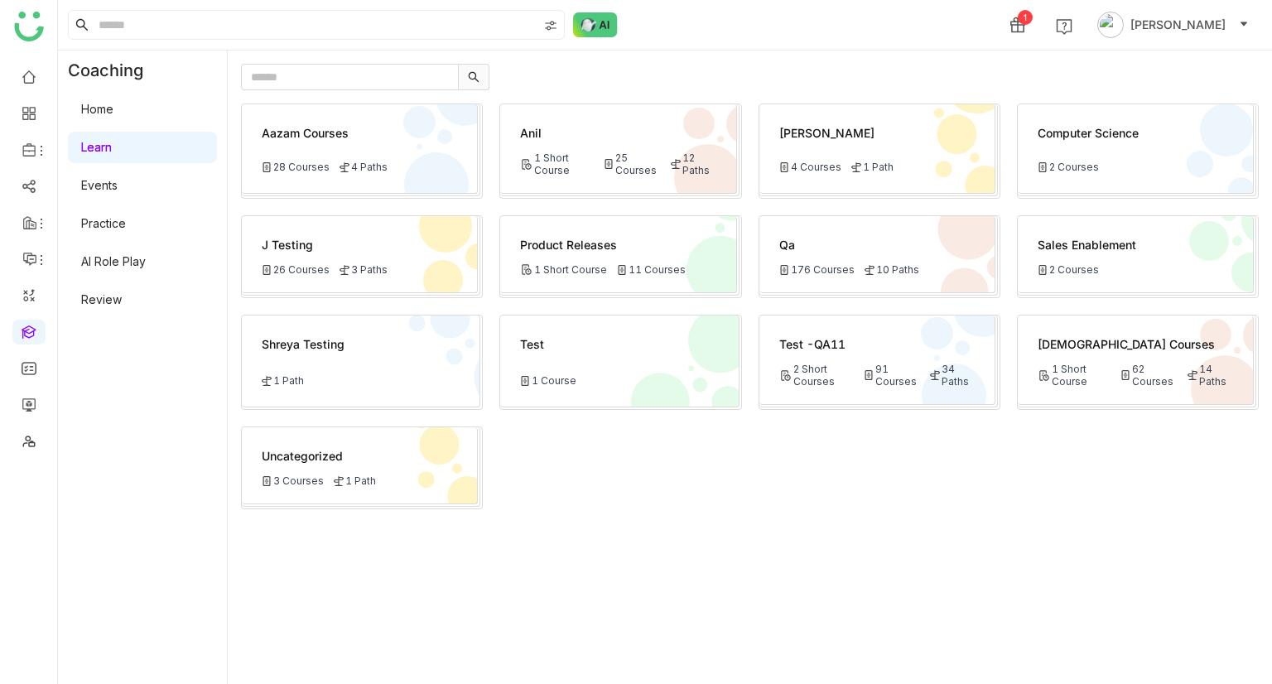
click at [108, 292] on link "Review" at bounding box center [101, 299] width 41 height 14
click at [113, 254] on link "AI Role Play" at bounding box center [113, 261] width 65 height 14
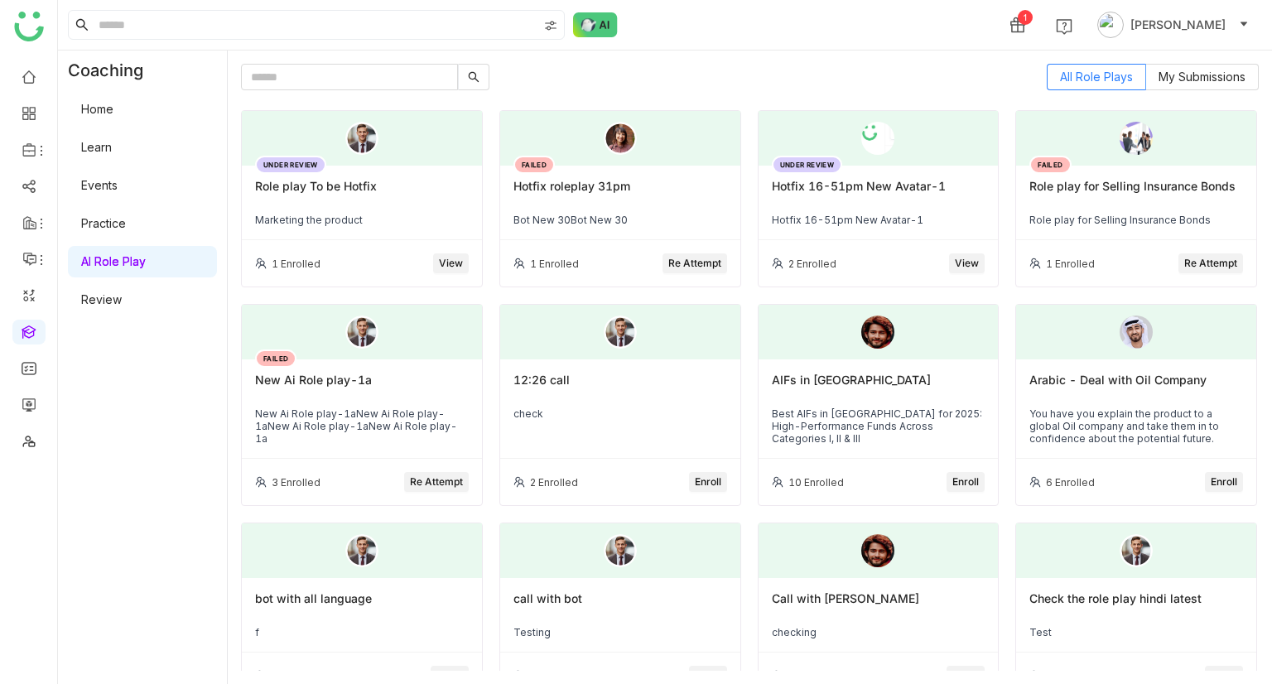
click at [361, 183] on div "Role play To be Hotfix" at bounding box center [362, 193] width 214 height 28
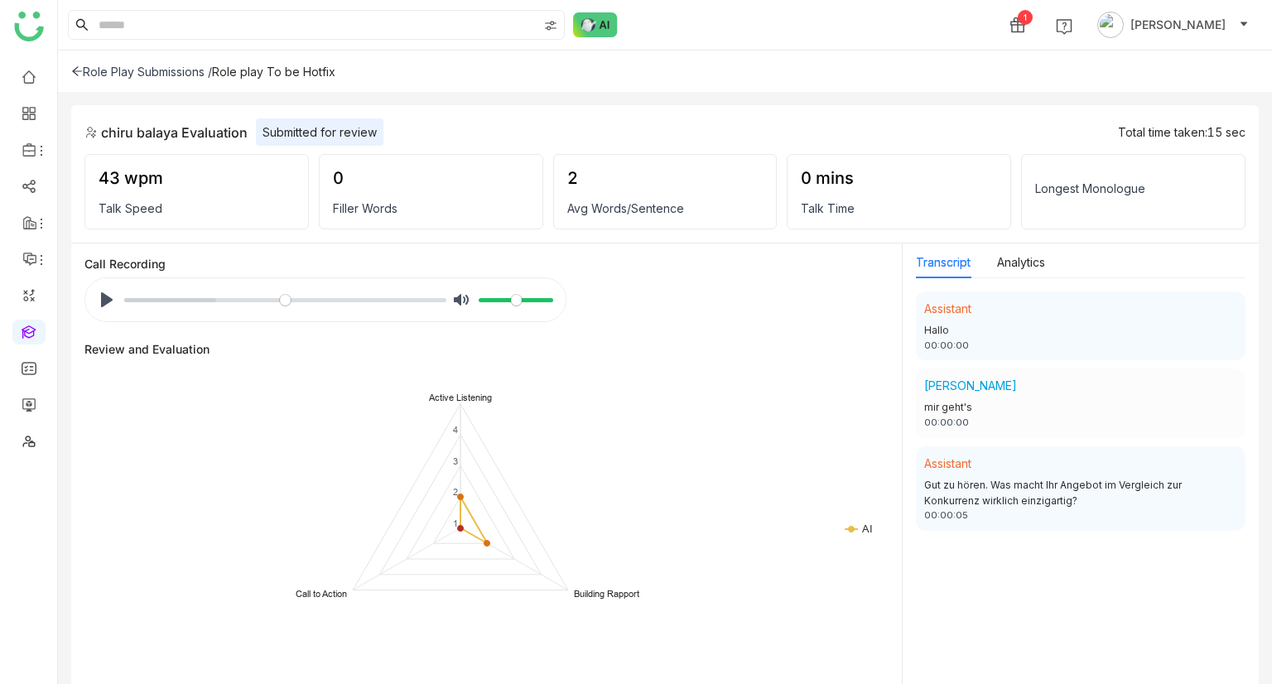
click at [106, 70] on div "Role Play Submissions /" at bounding box center [141, 72] width 141 height 14
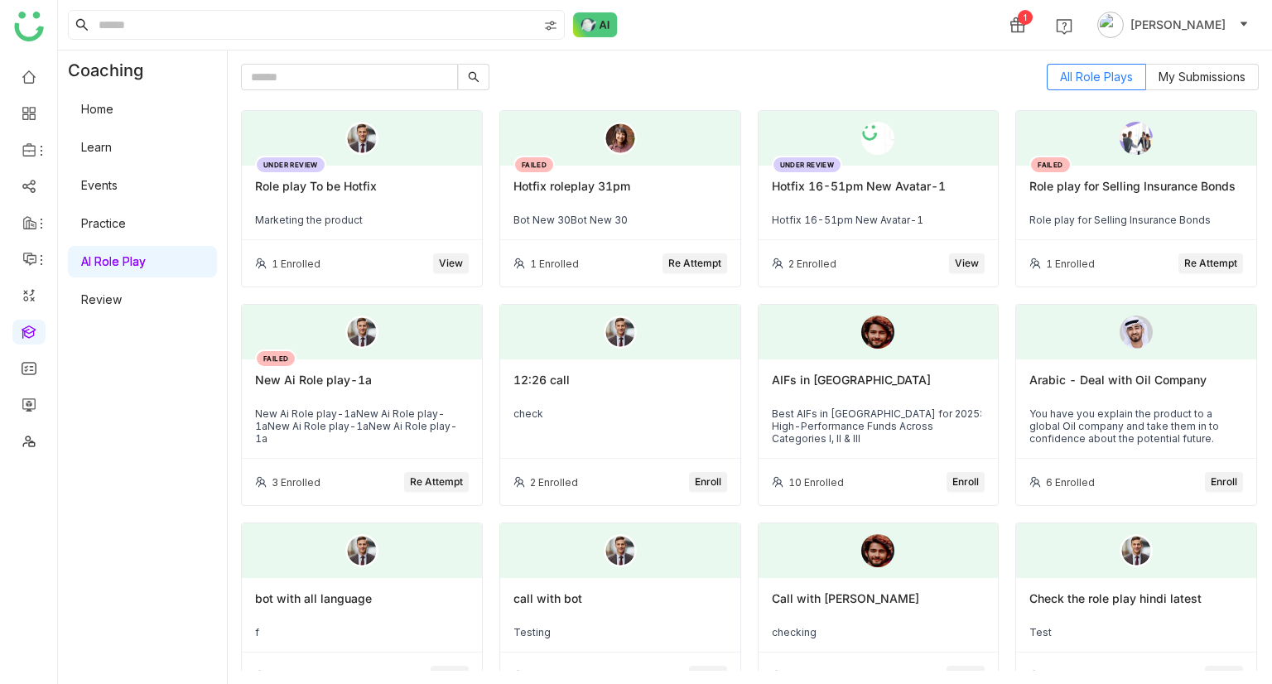
click at [693, 267] on span "Re Attempt" at bounding box center [694, 264] width 53 height 16
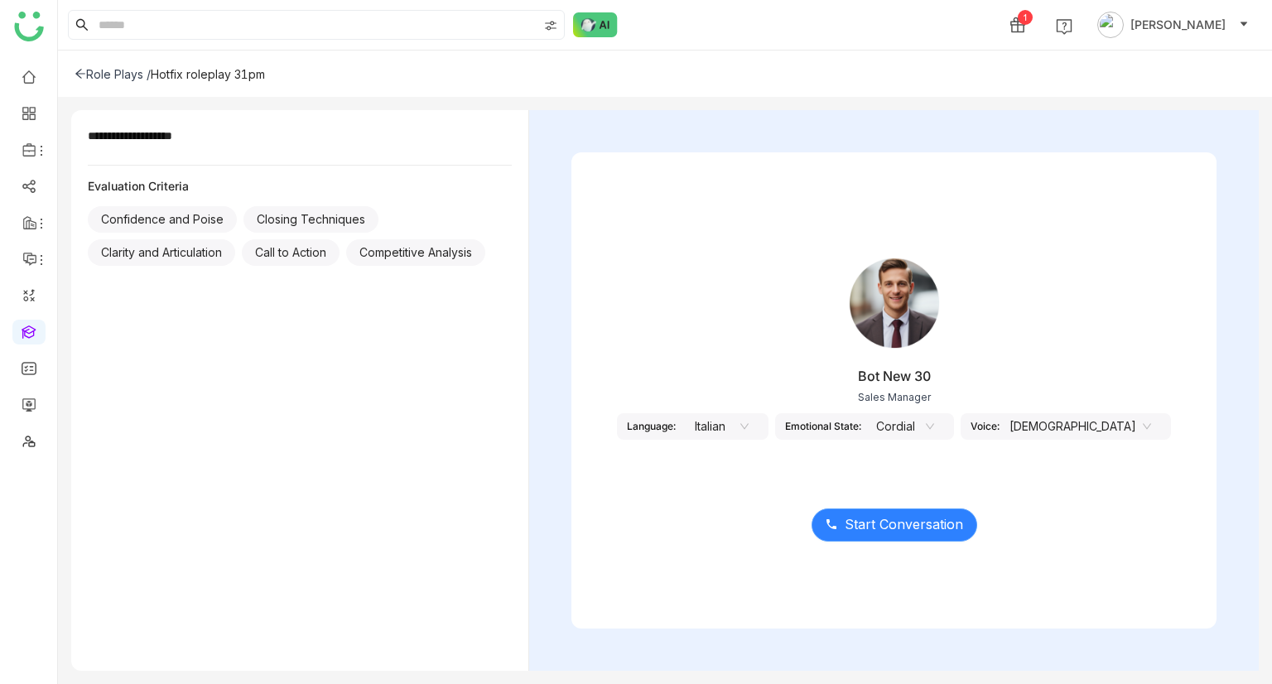
click at [891, 518] on span "Start Conversation" at bounding box center [904, 524] width 118 height 21
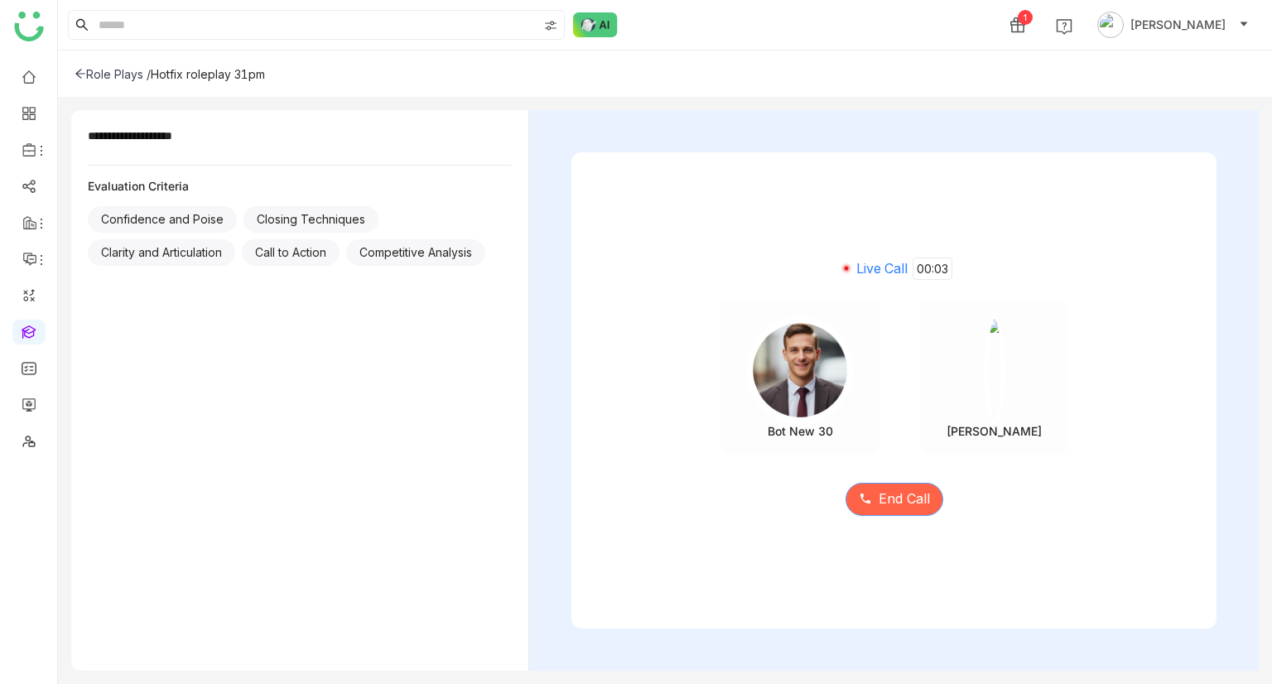
click at [908, 498] on span "End Call" at bounding box center [904, 499] width 51 height 21
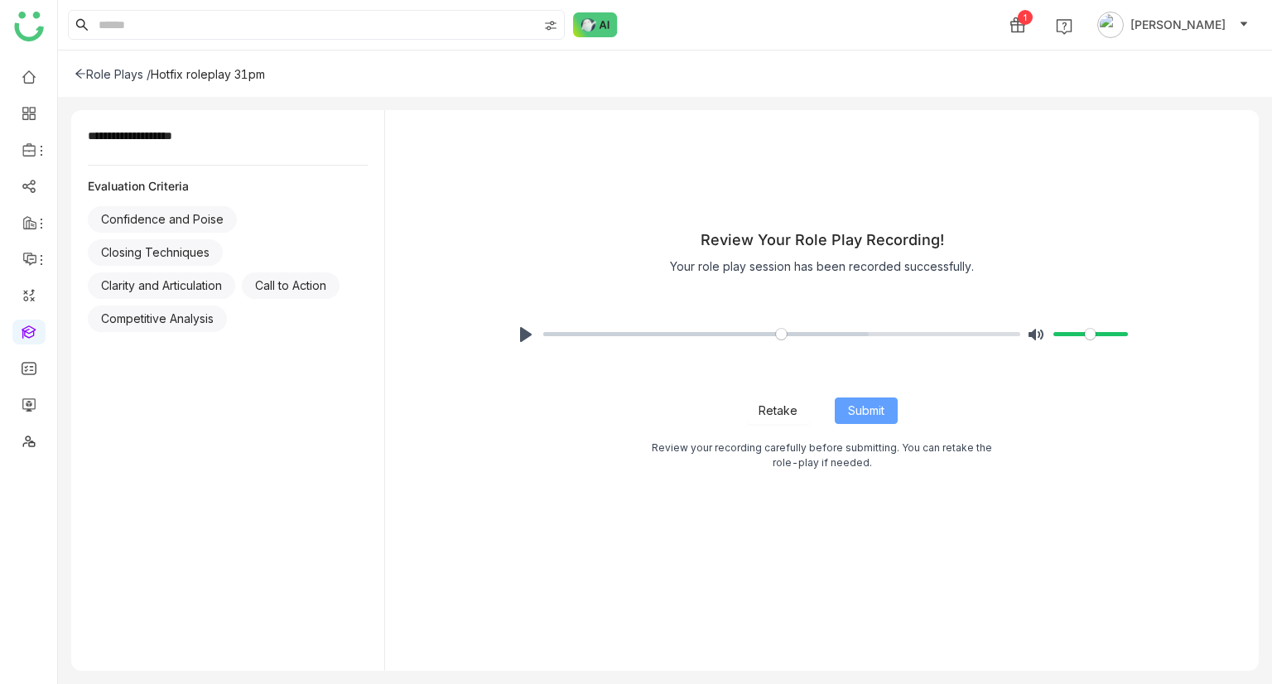
click at [881, 411] on span "Submit" at bounding box center [866, 411] width 36 height 18
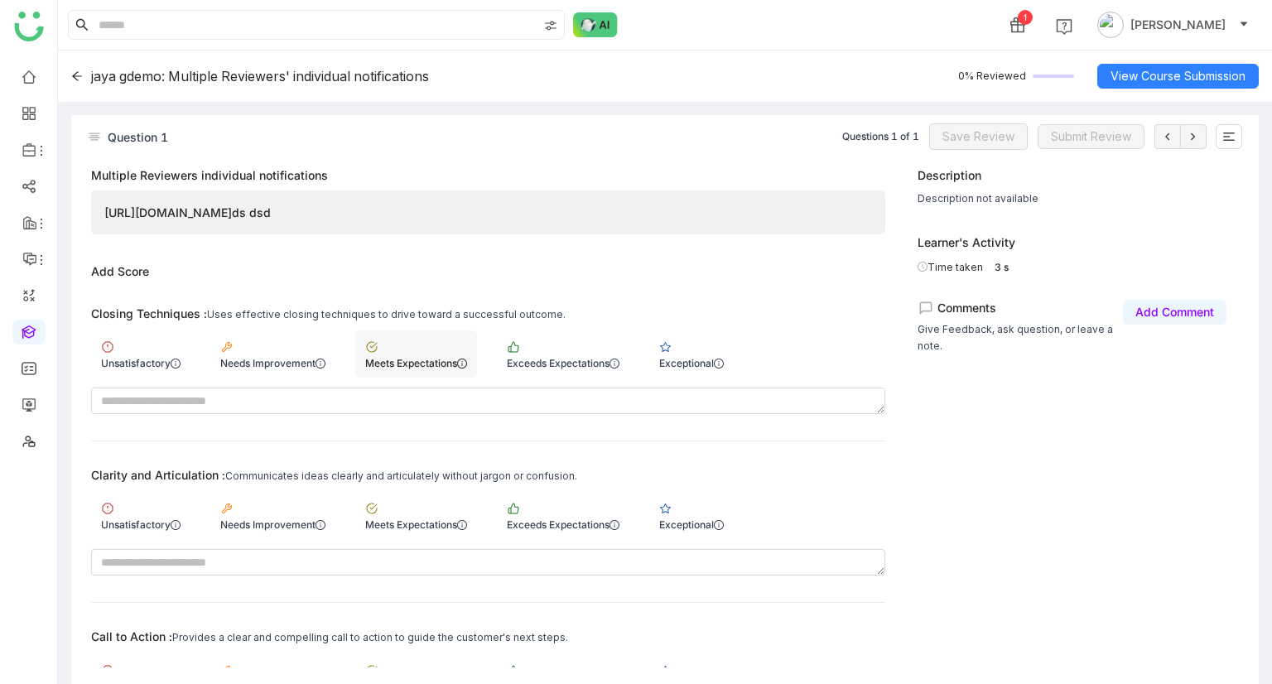
click at [408, 359] on div "Meets Expectations" at bounding box center [416, 363] width 102 height 12
click at [402, 508] on div "Meets Expectations" at bounding box center [416, 515] width 122 height 47
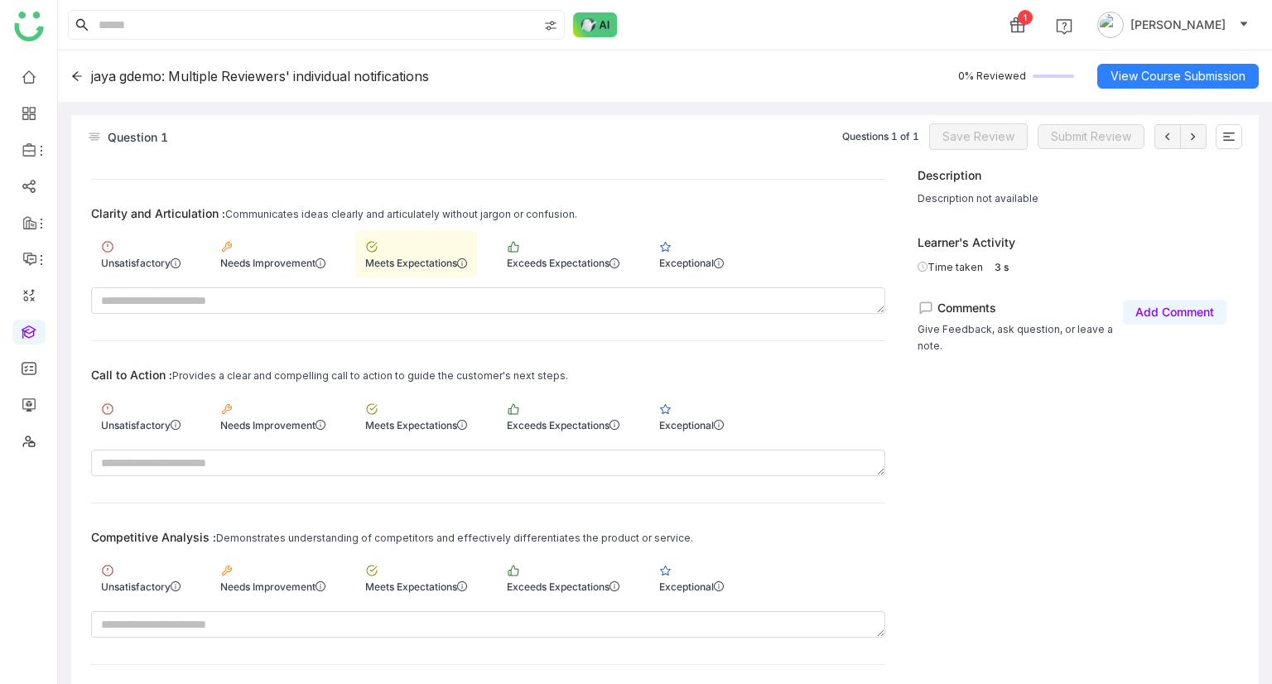
scroll to position [351, 0]
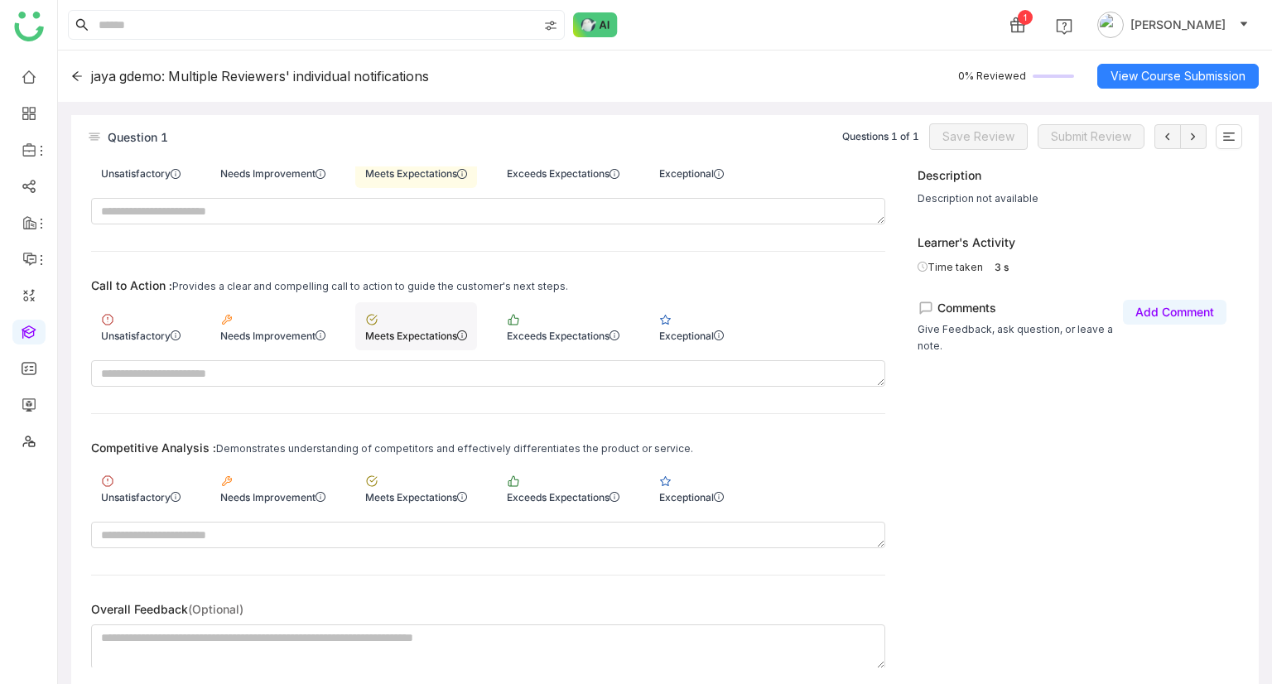
click at [411, 325] on div "Meets Expectations" at bounding box center [416, 325] width 122 height 47
drag, startPoint x: 411, startPoint y: 490, endPoint x: 428, endPoint y: 480, distance: 20.0
click at [411, 491] on div "Meets Expectations" at bounding box center [416, 497] width 102 height 12
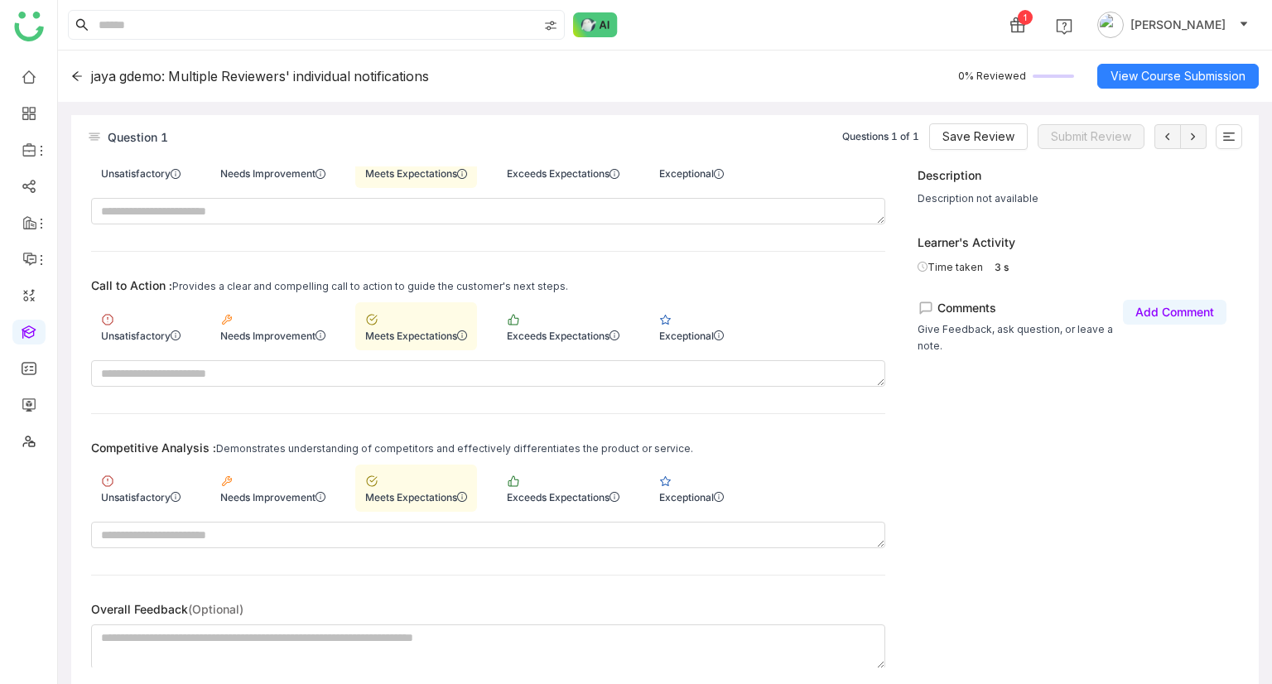
click at [965, 120] on div "Question 1 Questions 1 of 1 Save Review Submit Review" at bounding box center [664, 140] width 1187 height 51
click at [969, 128] on span "Save Review" at bounding box center [978, 137] width 72 height 18
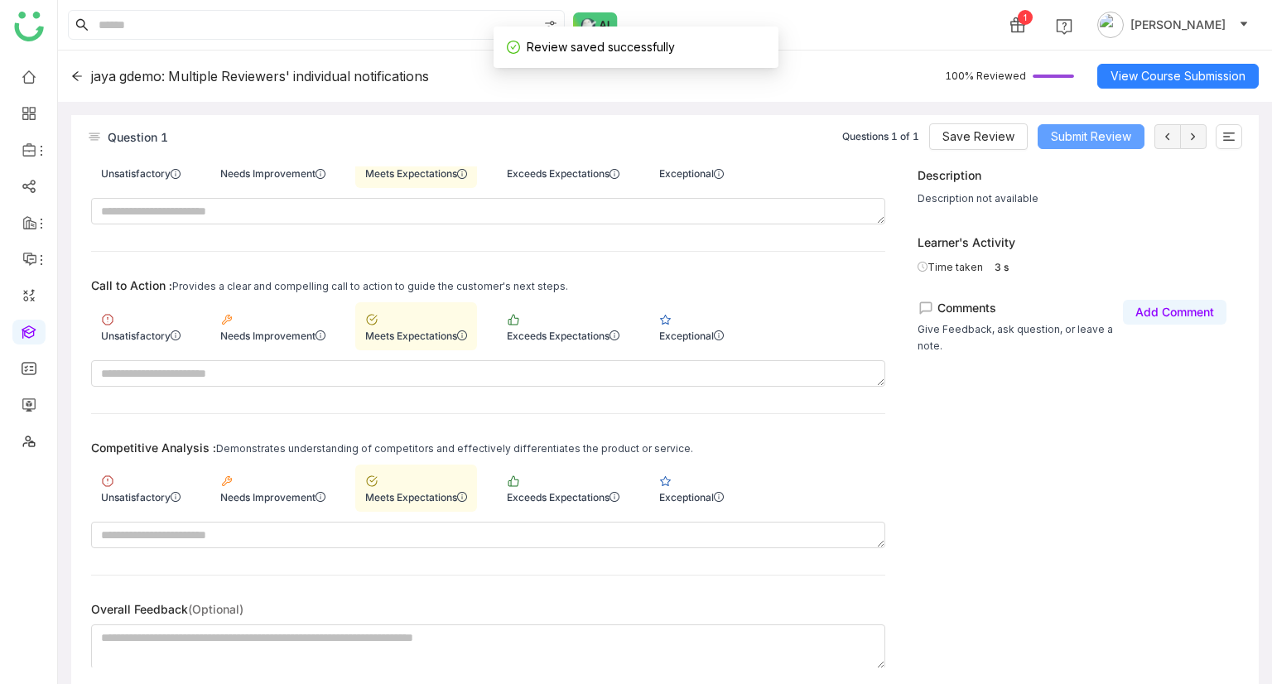
click at [1115, 135] on span "Submit Review" at bounding box center [1091, 137] width 80 height 18
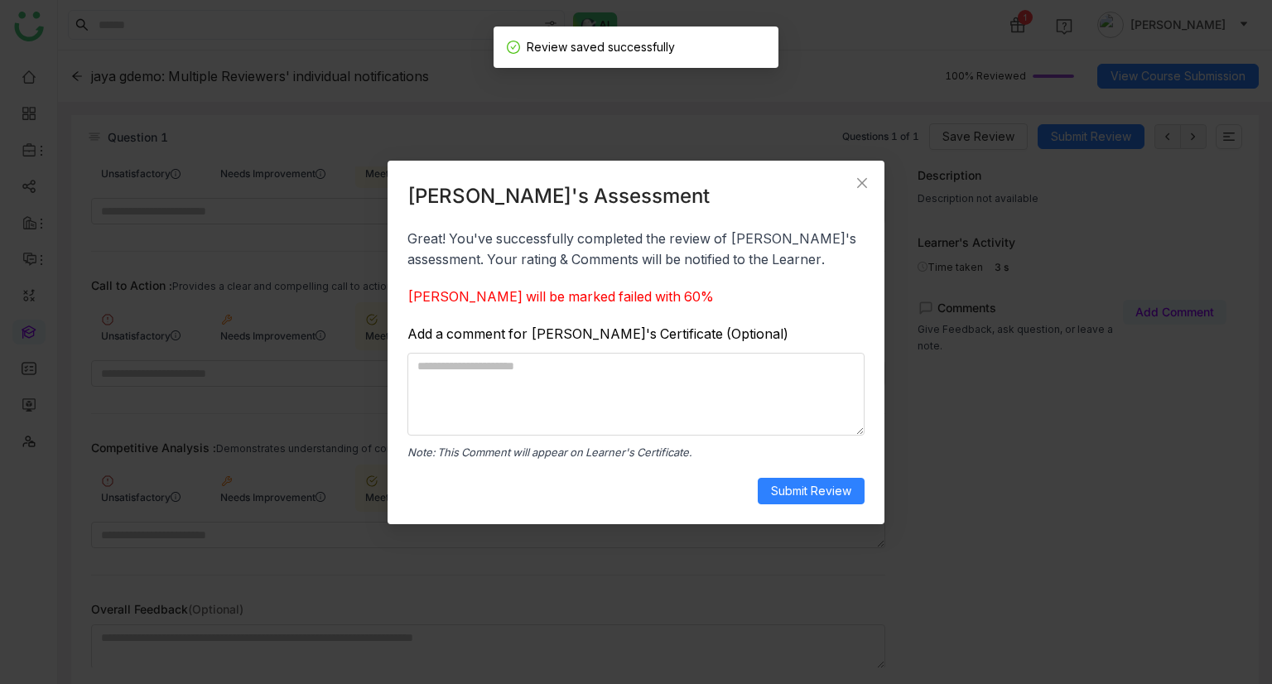
click at [1080, 139] on nz-modal-container "jaya gdemo's Assessment Great! You've successfully completed the review of jaya…" at bounding box center [636, 342] width 1272 height 684
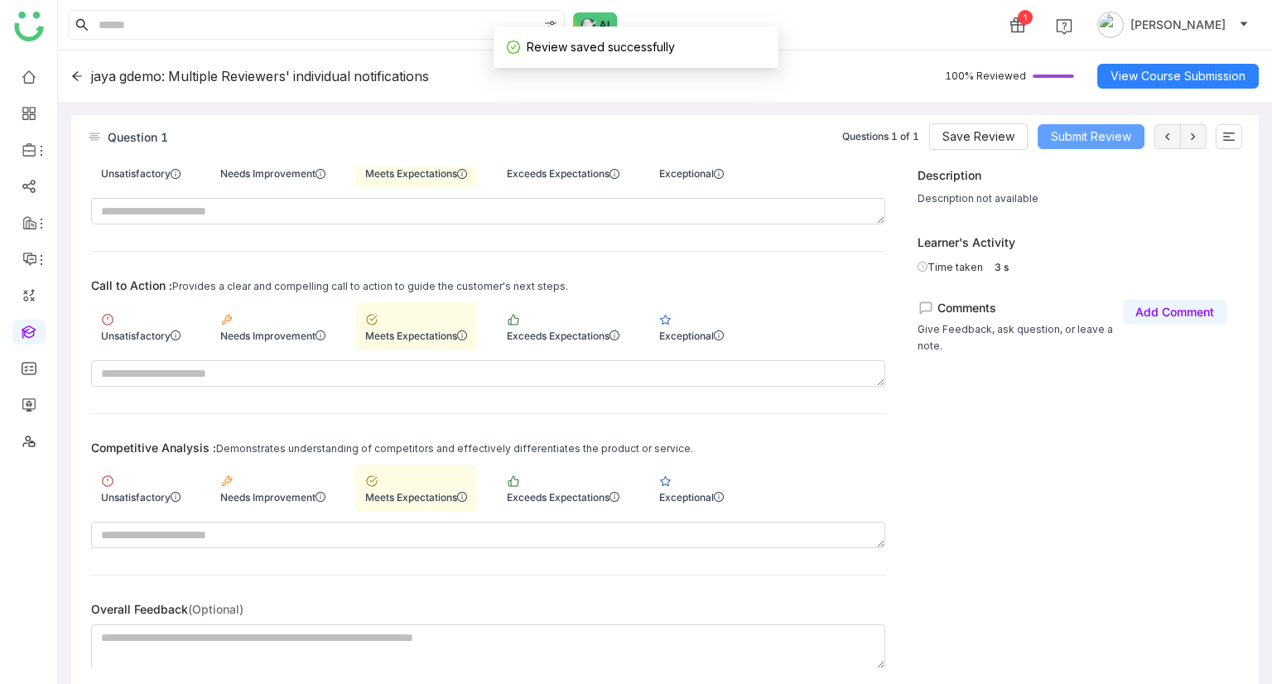
click at [1049, 140] on button "Submit Review" at bounding box center [1091, 136] width 107 height 25
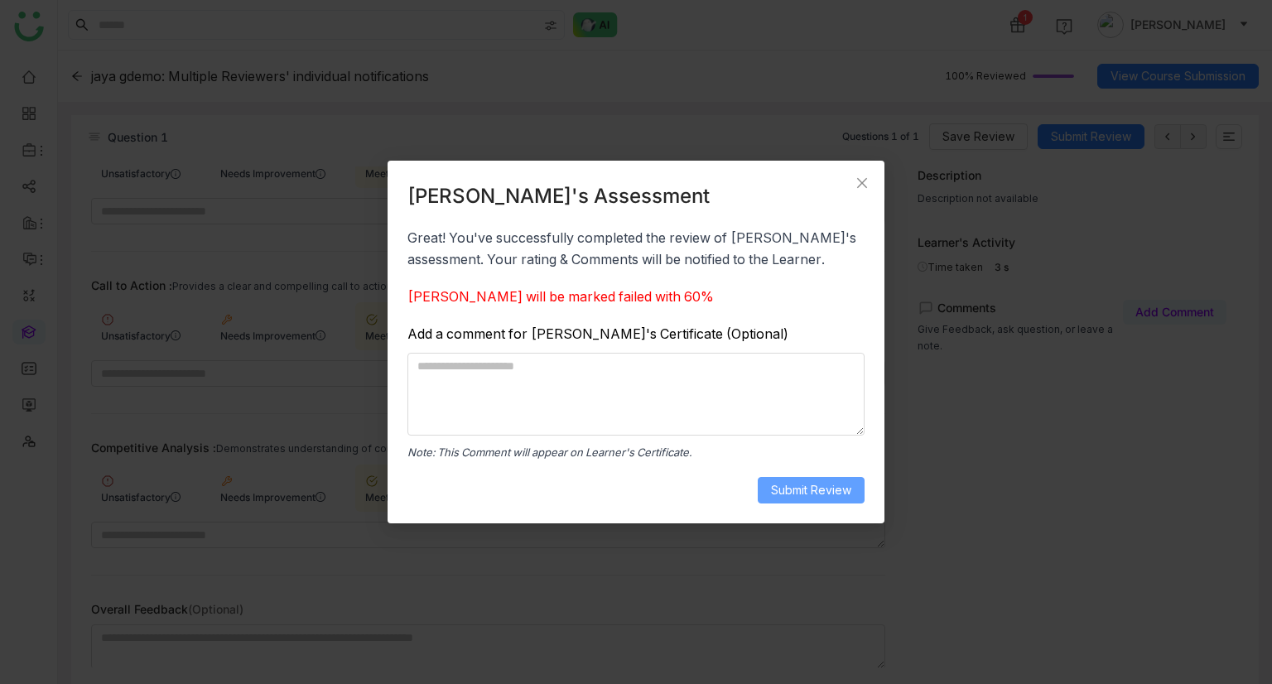
click at [801, 482] on span "Submit Review" at bounding box center [811, 490] width 80 height 18
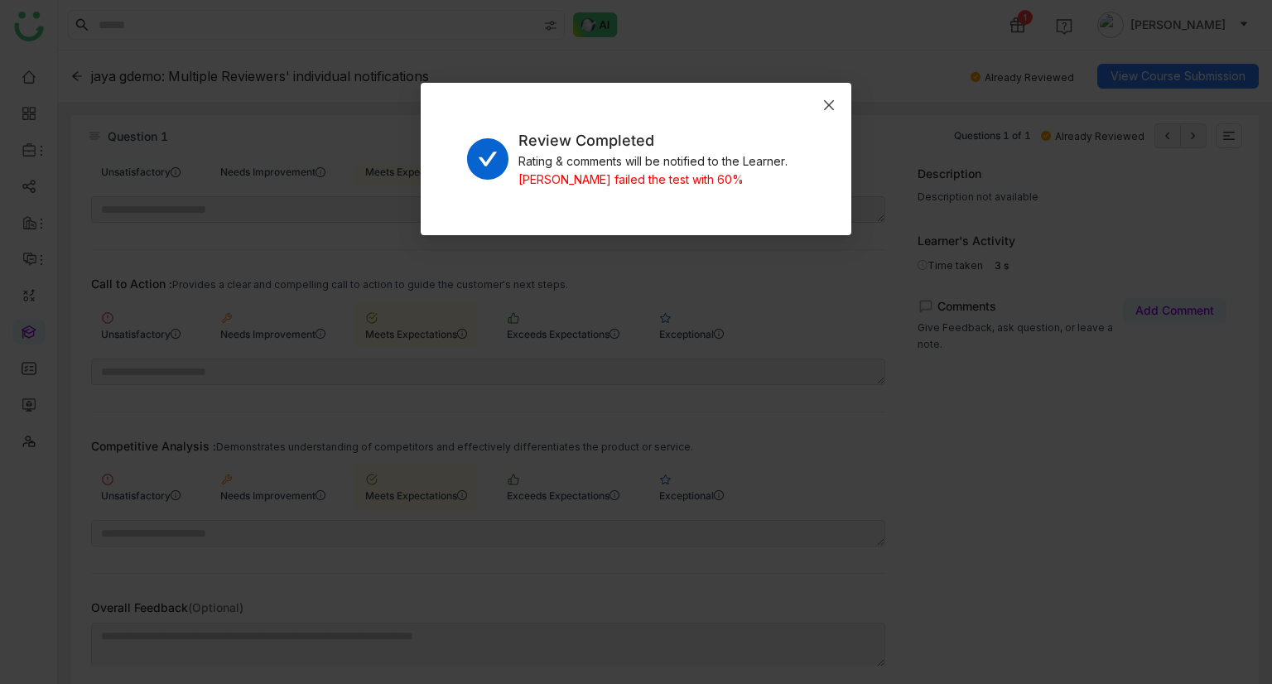
click at [828, 105] on icon "Close" at bounding box center [828, 105] width 13 height 13
